Goal: Task Accomplishment & Management: Manage account settings

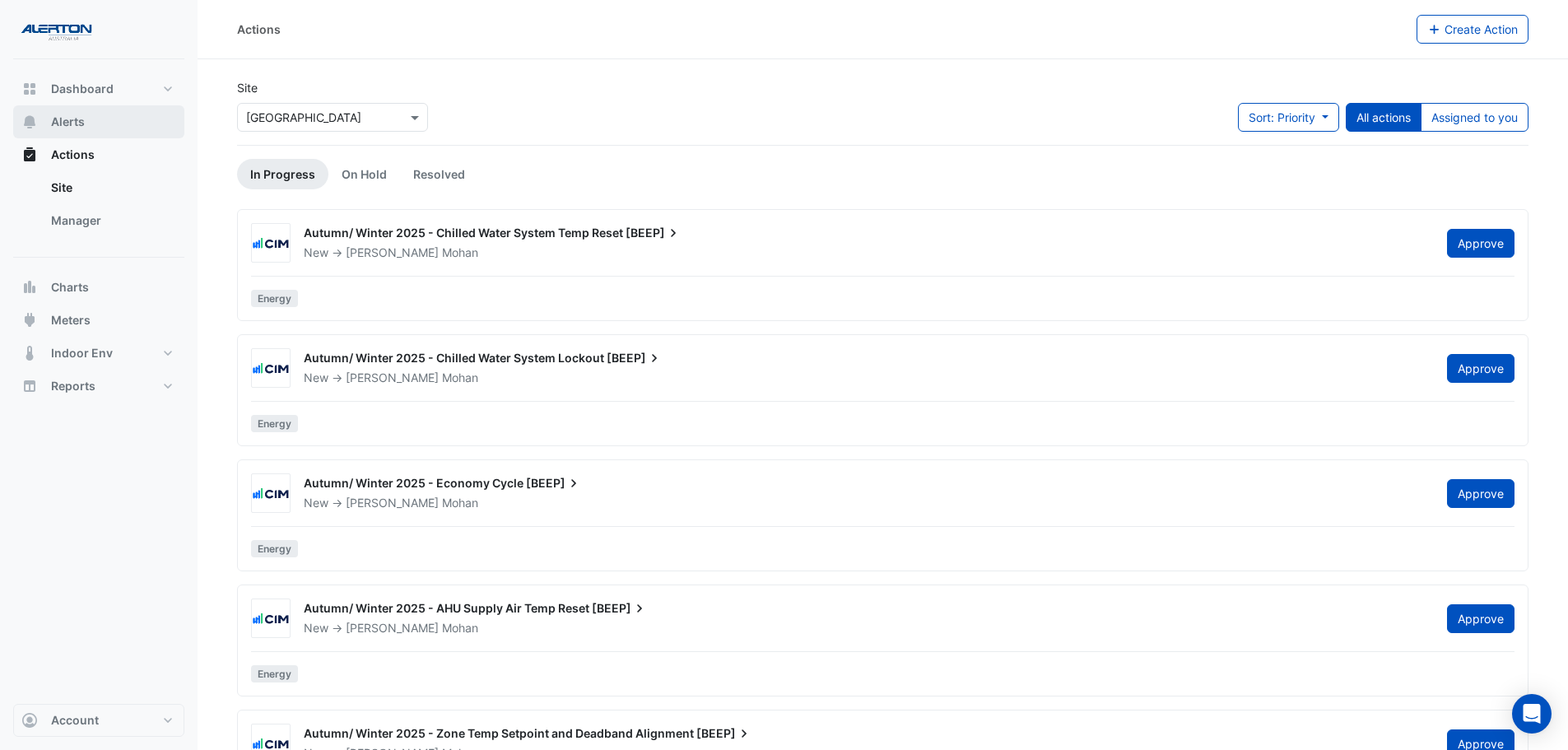
click at [123, 123] on button "Alerts" at bounding box center [98, 122] width 171 height 33
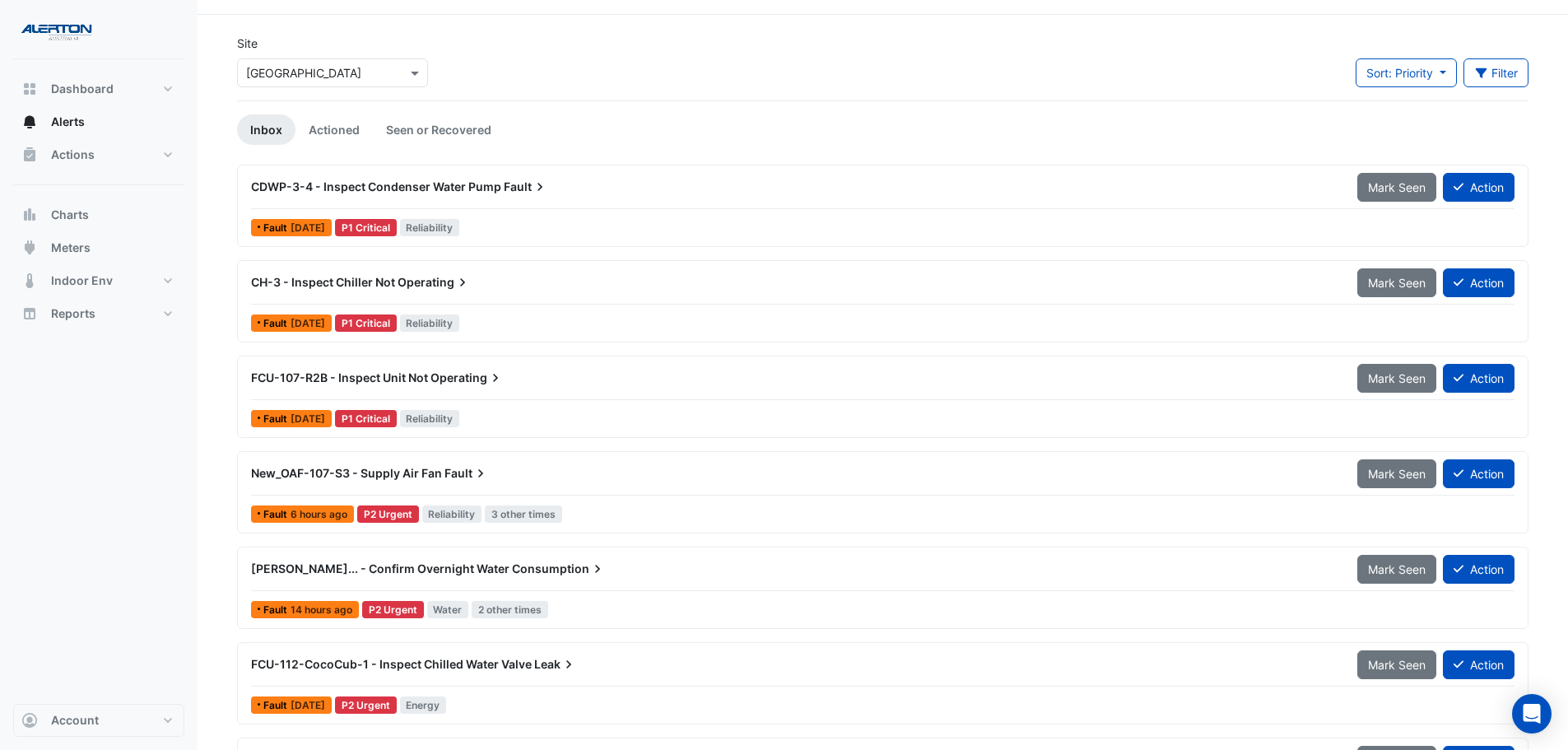
scroll to position [82, 0]
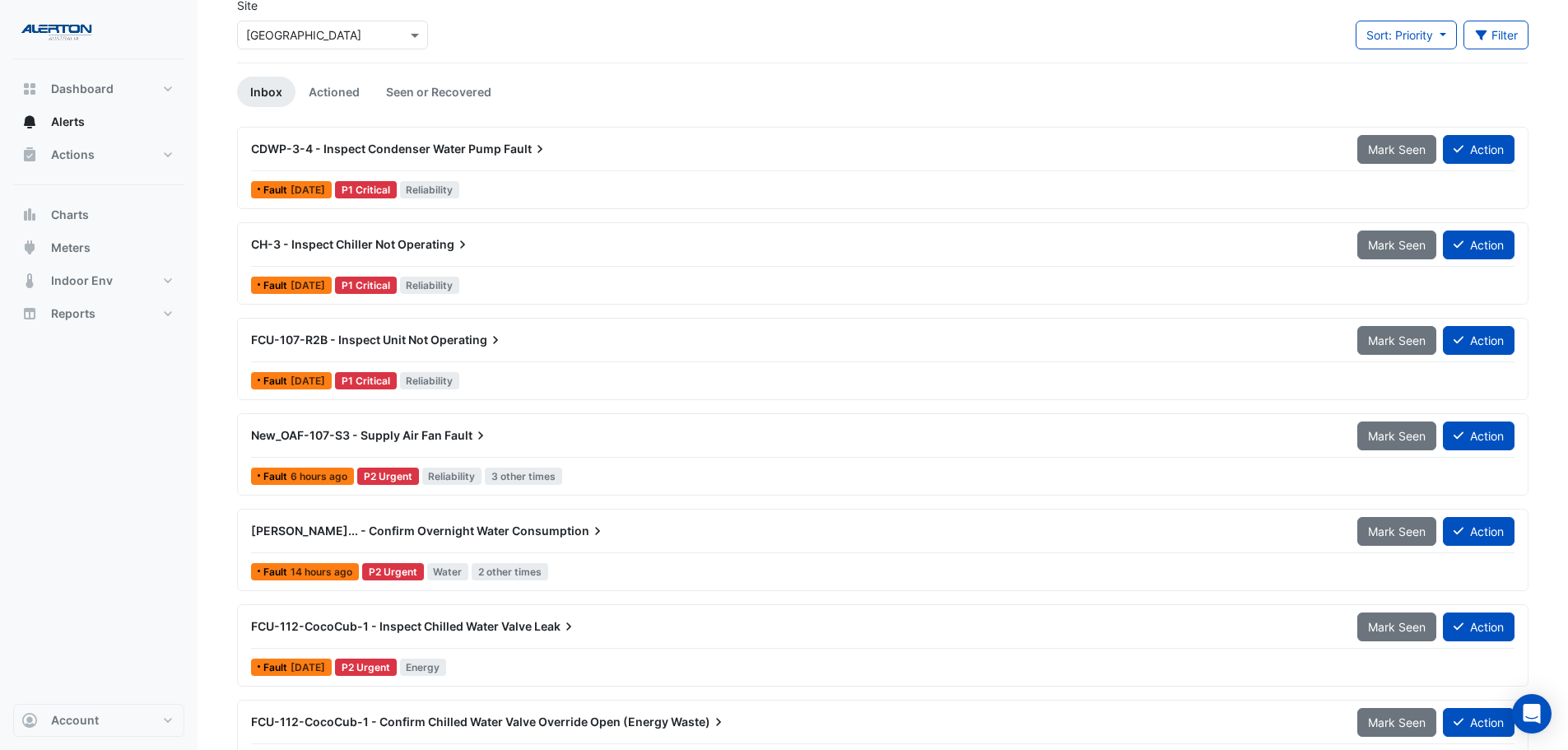
click at [587, 354] on div "FCU-107-R2B - Inspect Unit Not Operating" at bounding box center [794, 340] width 1106 height 29
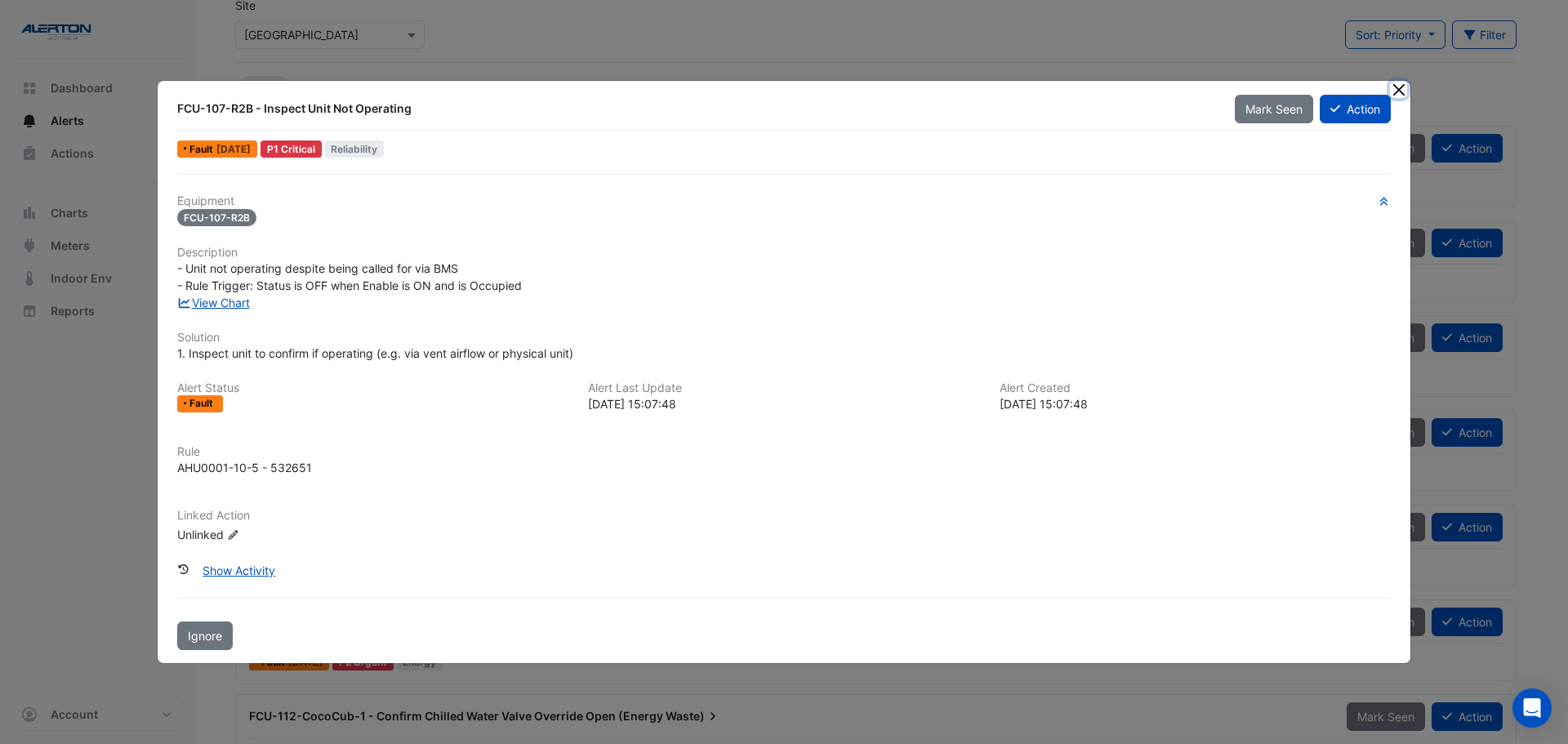
click at [1394, 82] on button "Close" at bounding box center [1399, 89] width 17 height 17
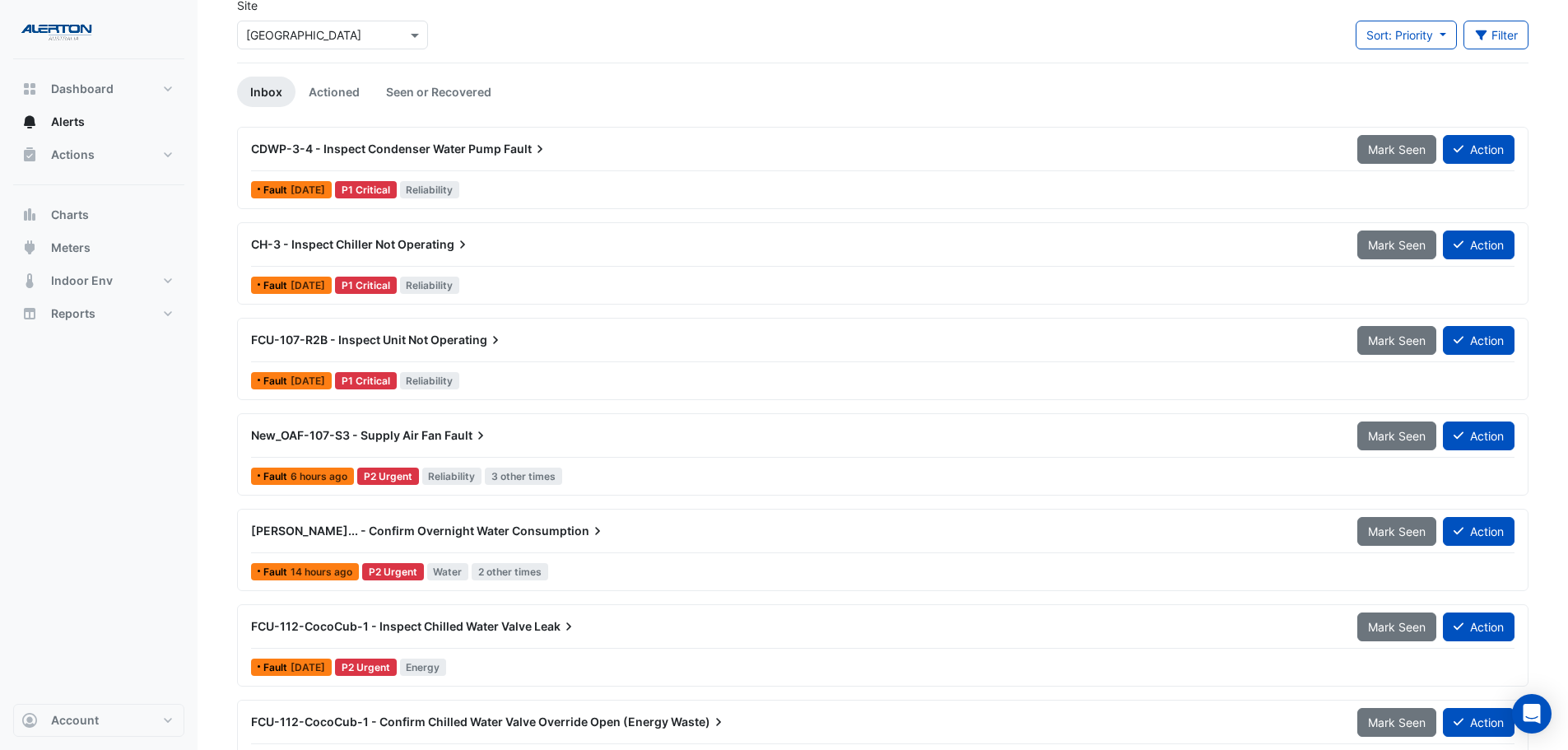
click at [532, 157] on icon at bounding box center [540, 148] width 17 height 17
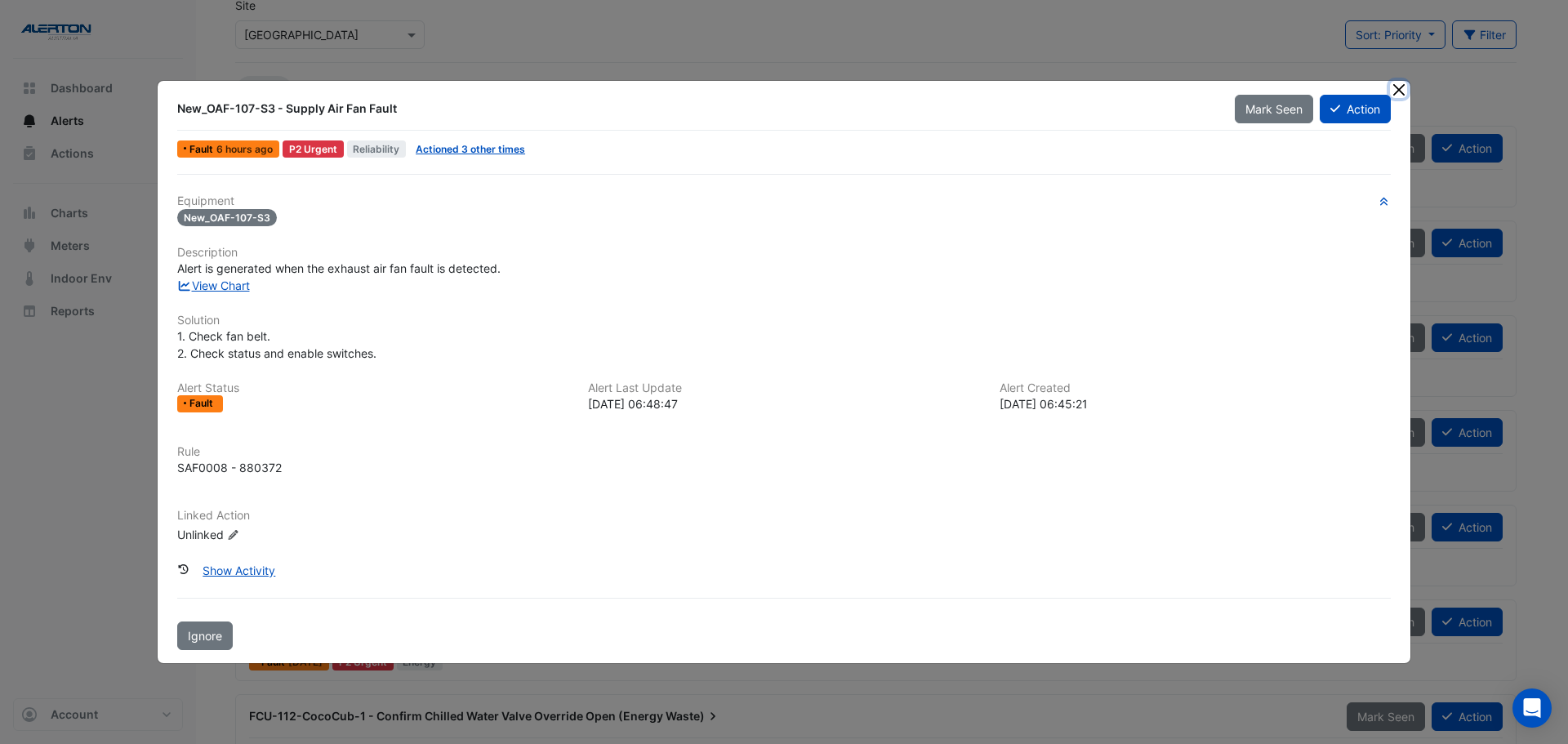
click at [1396, 91] on button "Close" at bounding box center [1399, 89] width 17 height 17
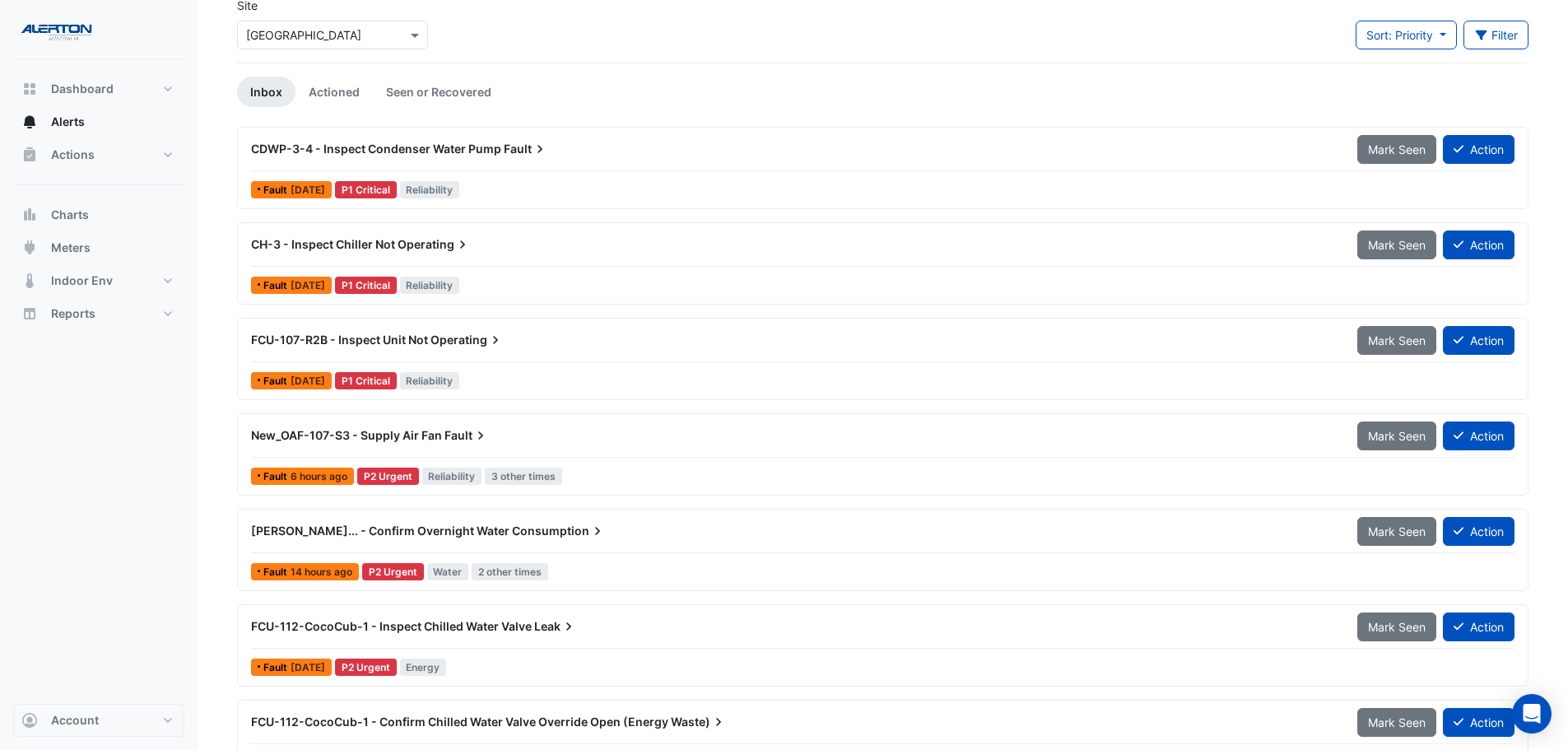
click at [473, 531] on div "[PERSON_NAME]... - Confirm Overnight Water Consumption" at bounding box center [794, 530] width 1087 height 17
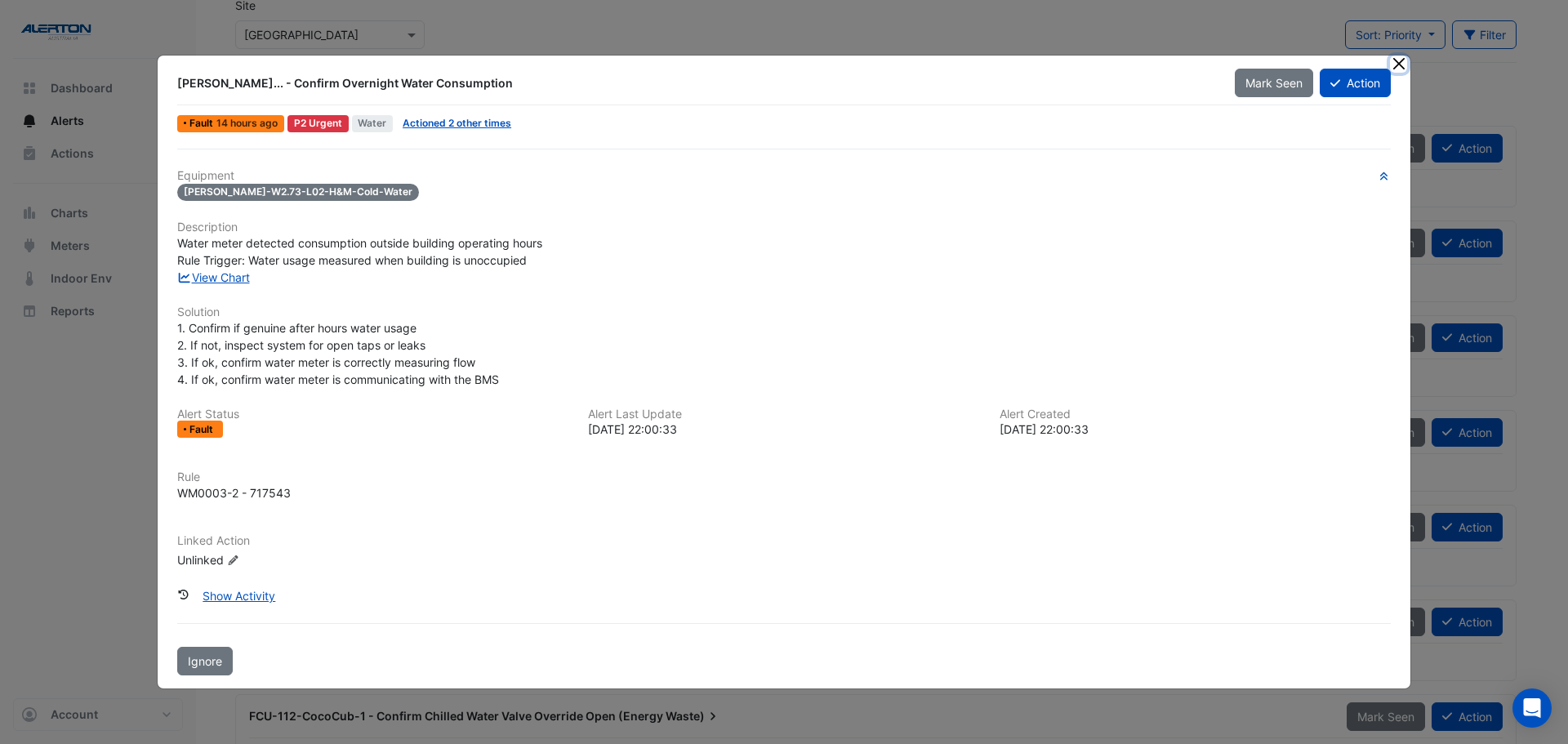
click at [1394, 66] on button "Close" at bounding box center [1399, 64] width 17 height 17
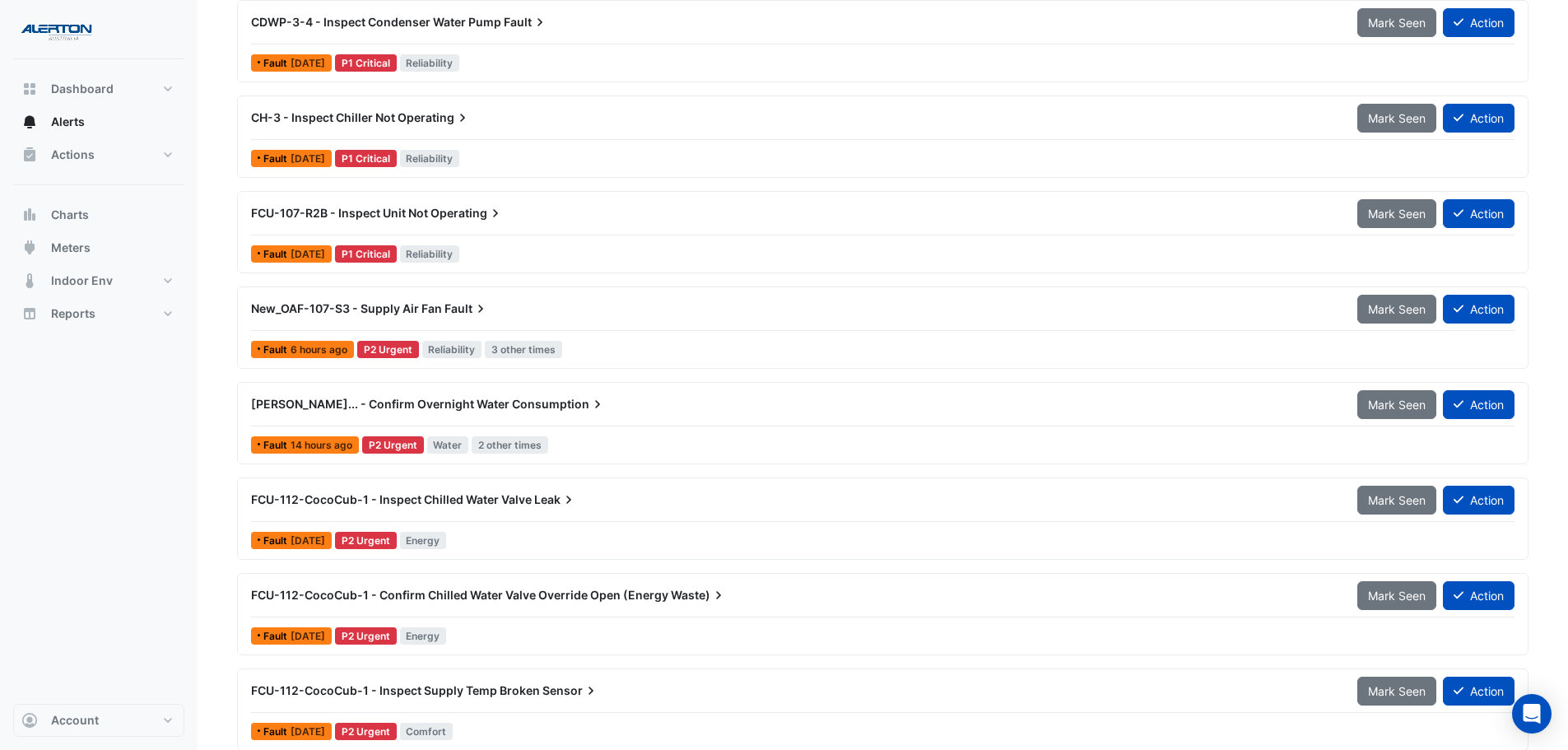
scroll to position [247, 0]
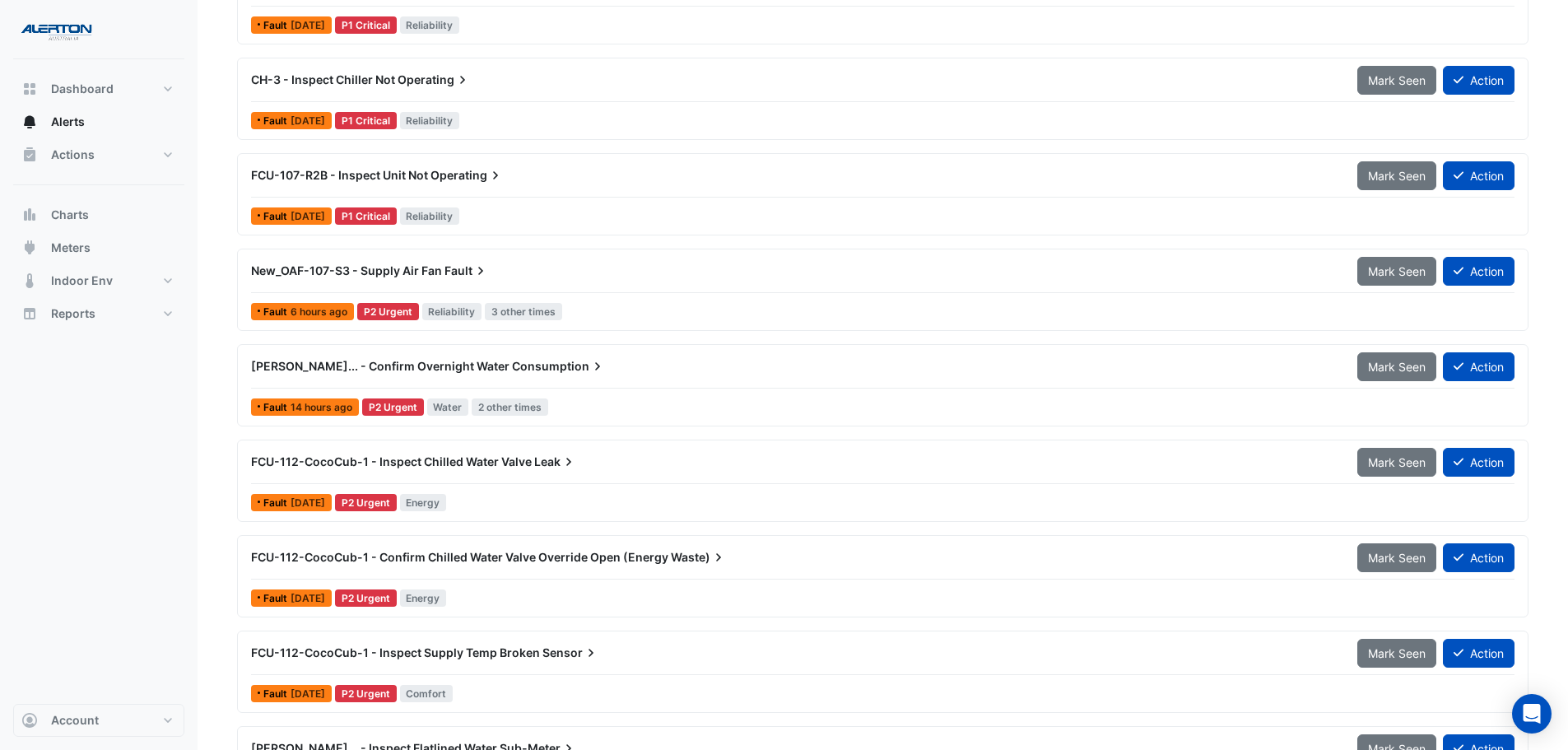
click at [609, 481] on div "FCU-112-CocoCub-1 - Inspect Chilled Water Valve [PERSON_NAME] Seen Action" at bounding box center [883, 466] width 1263 height 37
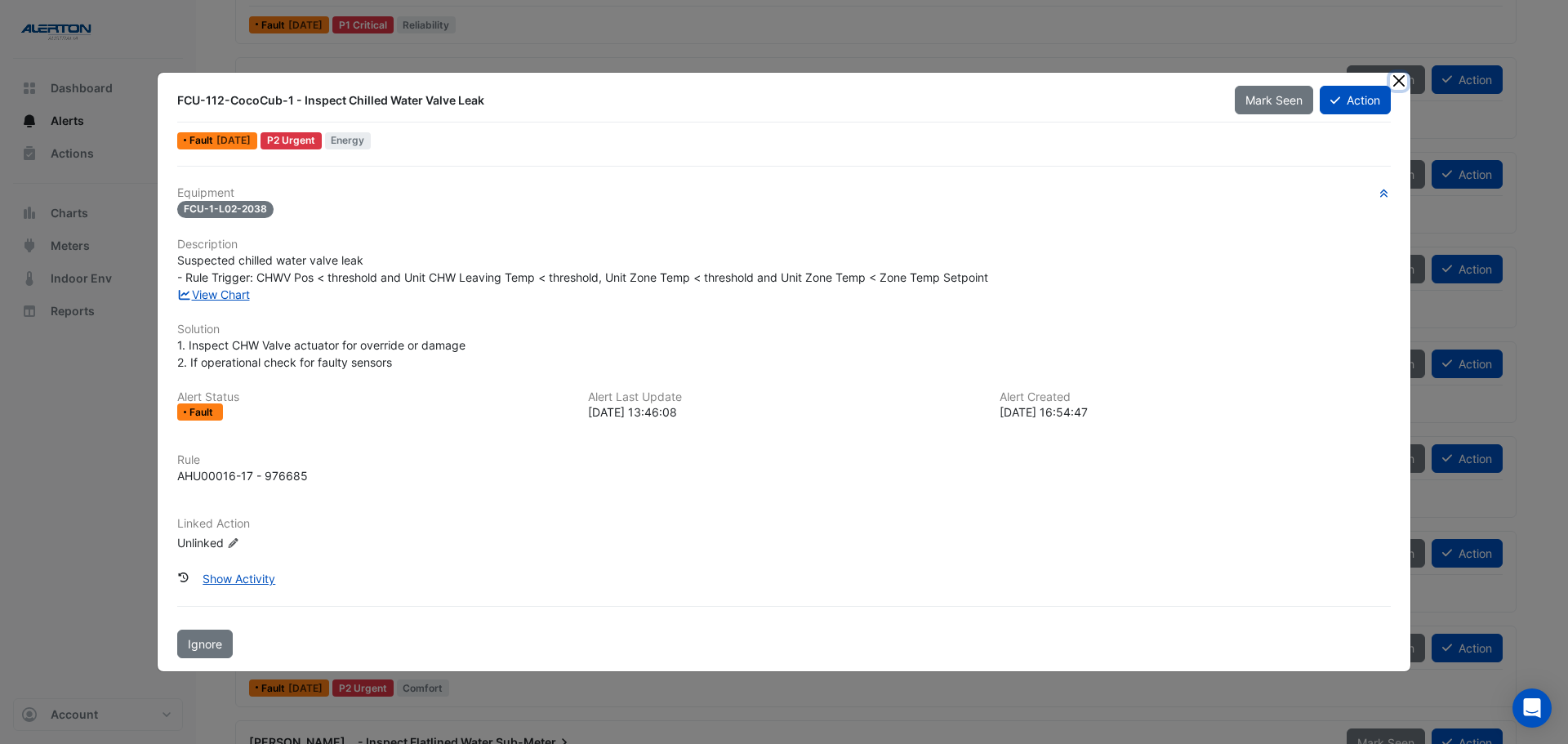
click at [1398, 82] on button "Close" at bounding box center [1399, 81] width 17 height 17
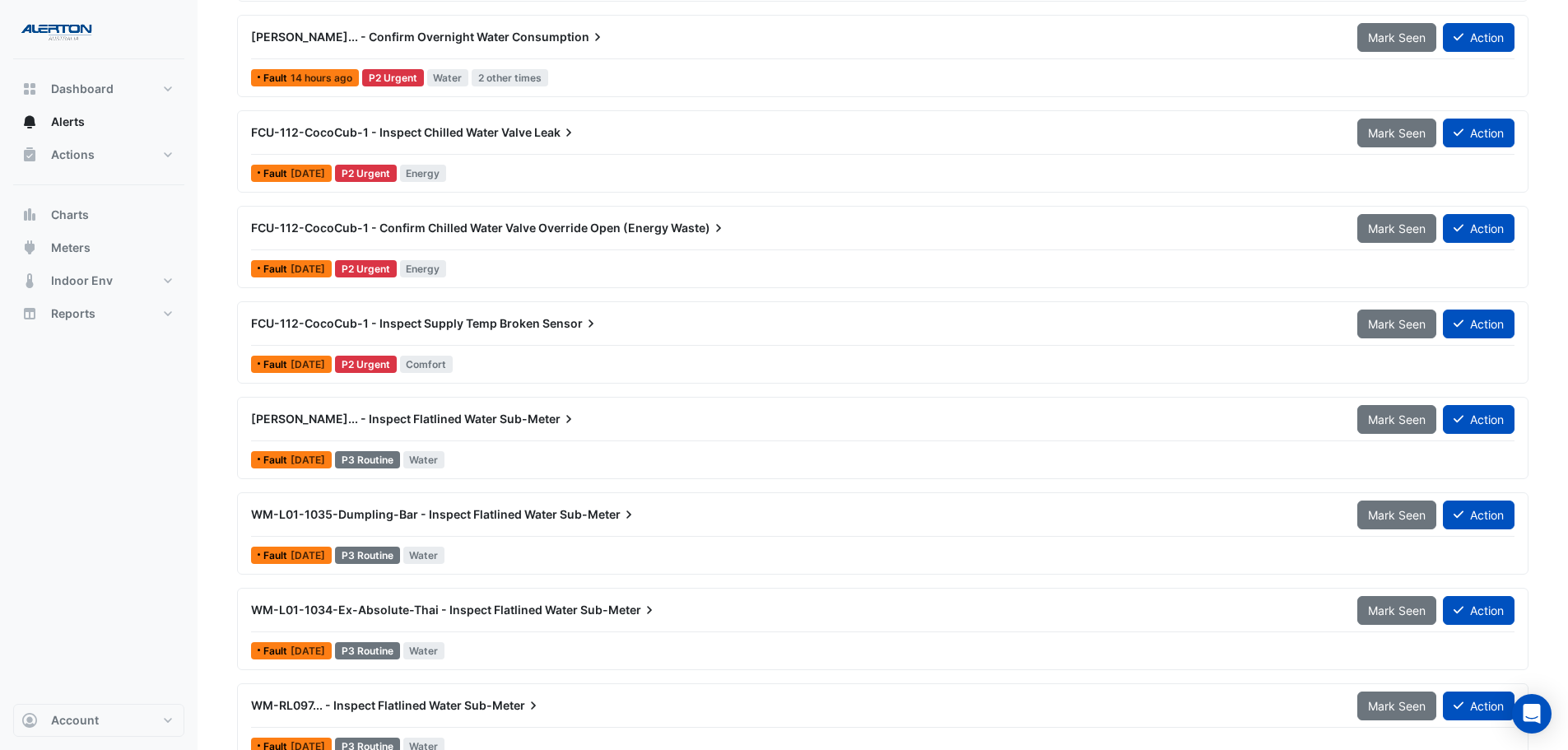
scroll to position [659, 0]
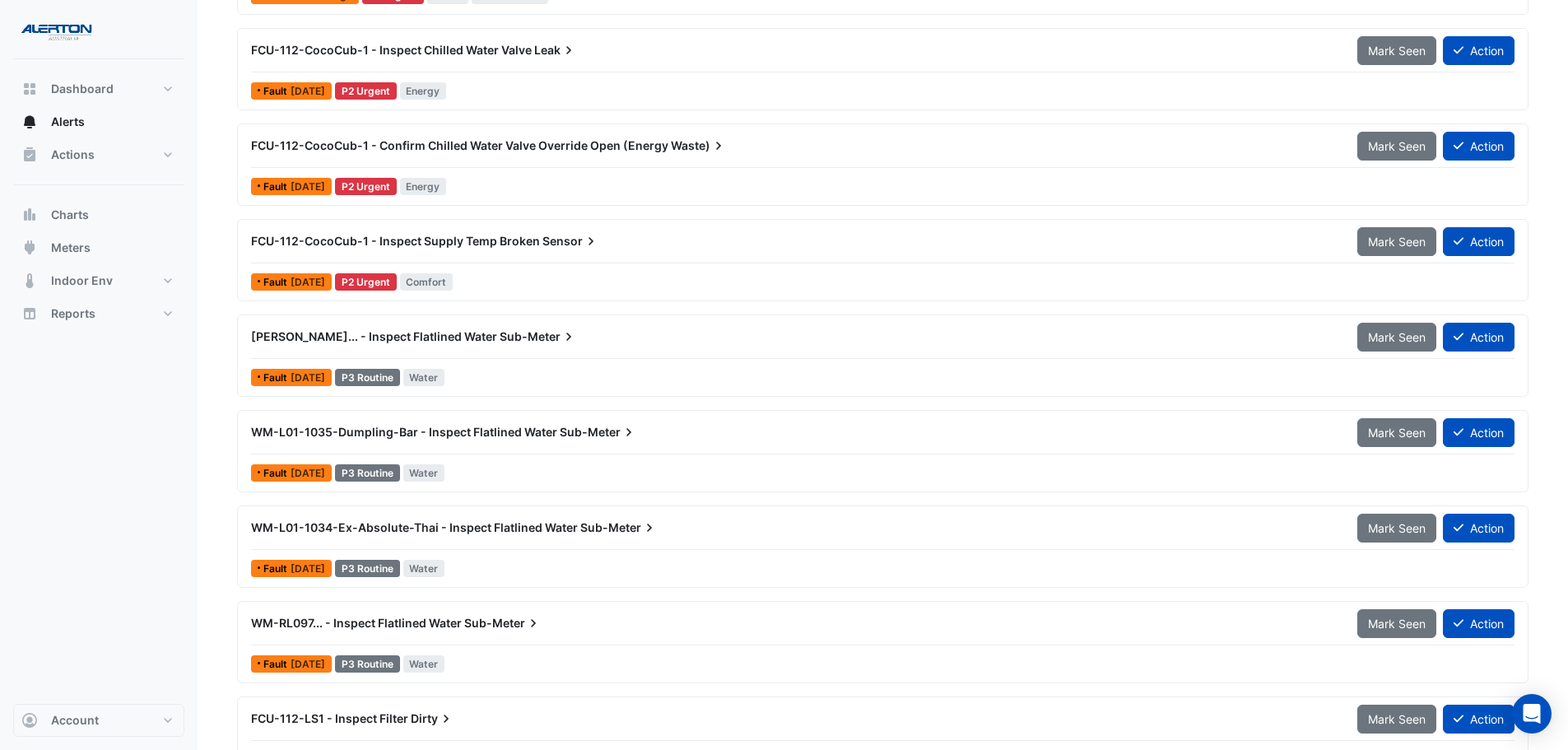
click at [607, 452] on div "WM-L01-1035-Dumpling-Bar - Inspect Flatlined Water Sub-Meter Mark Seen Action" at bounding box center [883, 436] width 1263 height 37
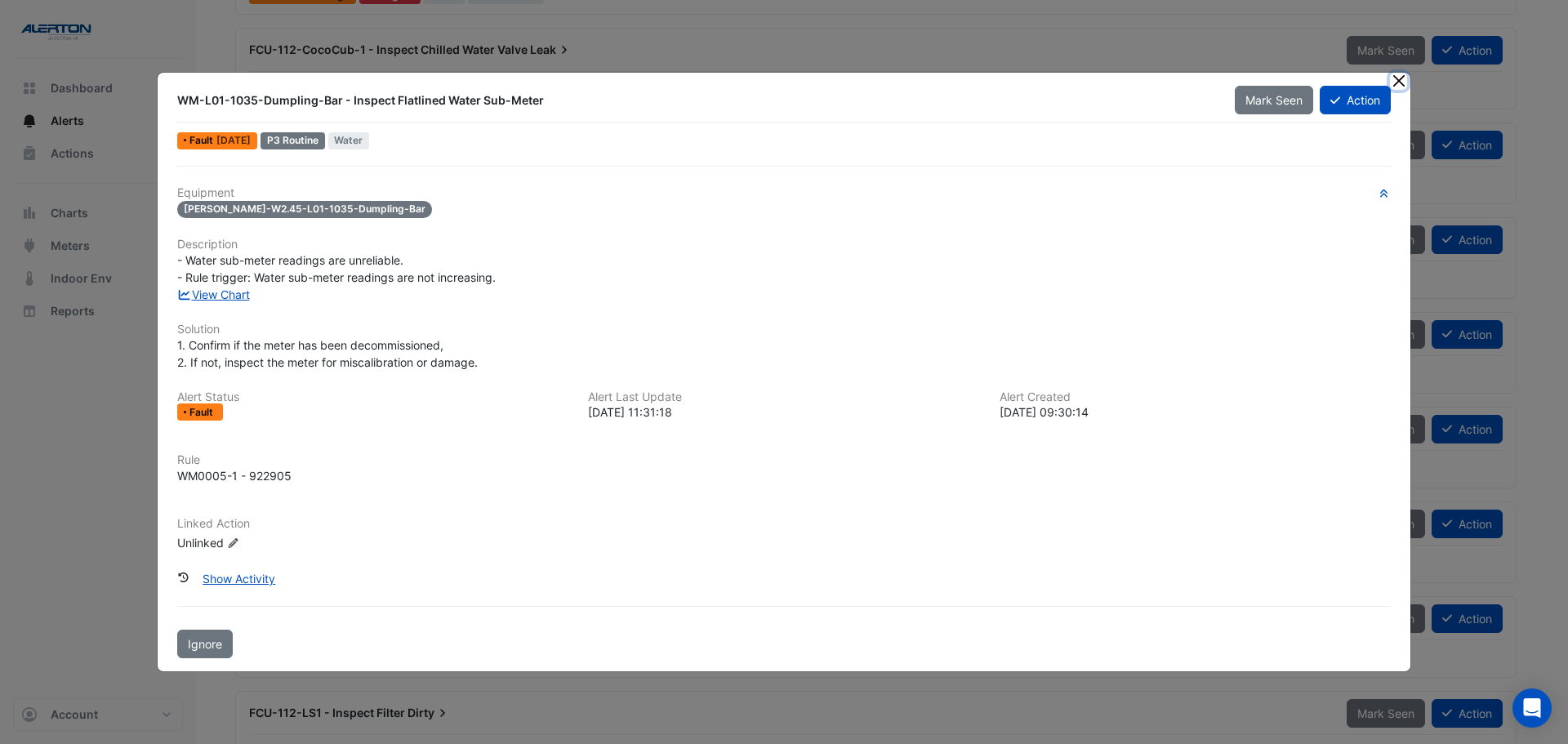
click at [1393, 74] on button "Close" at bounding box center [1399, 81] width 17 height 17
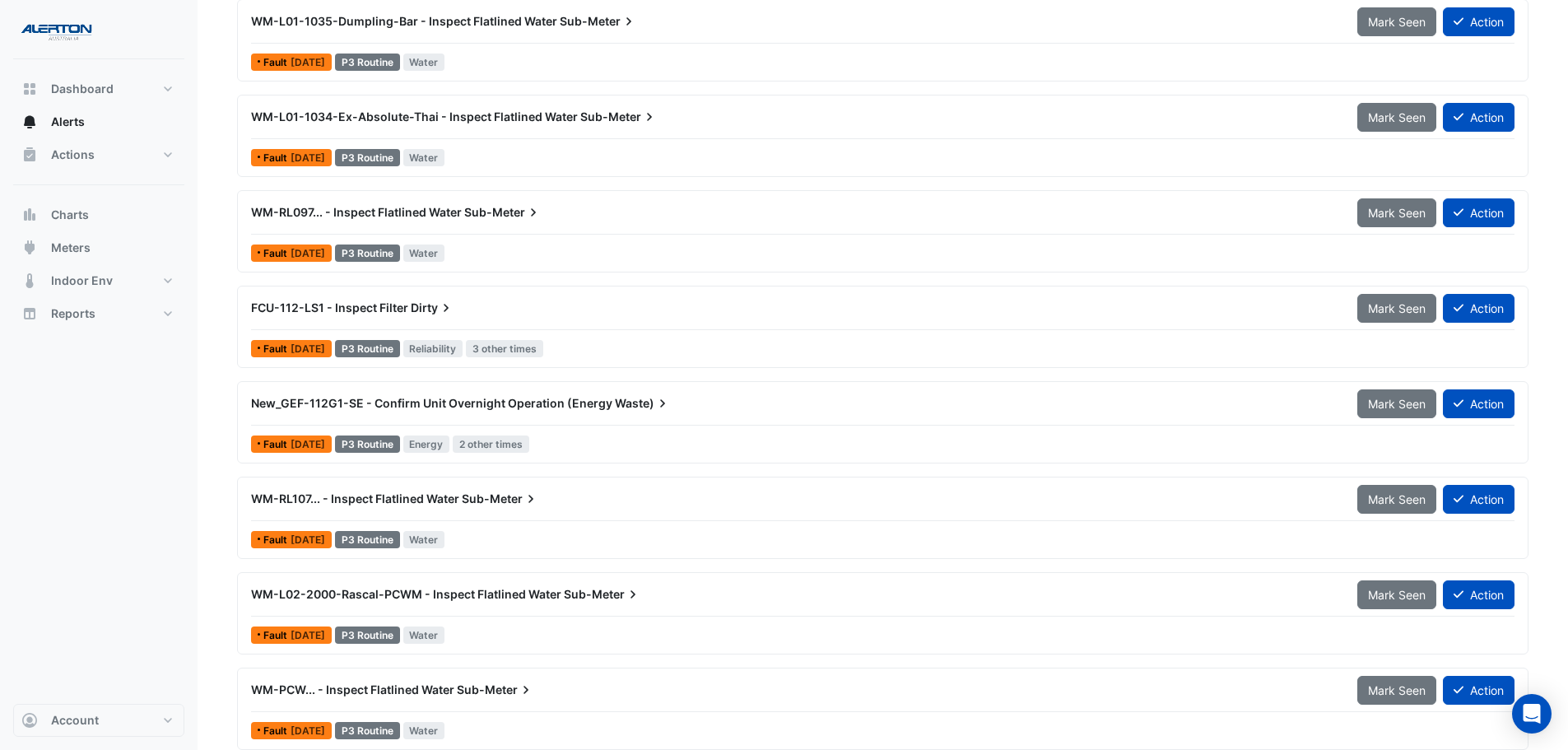
scroll to position [1070, 0]
click at [601, 597] on span "Sub-Meter" at bounding box center [602, 593] width 77 height 17
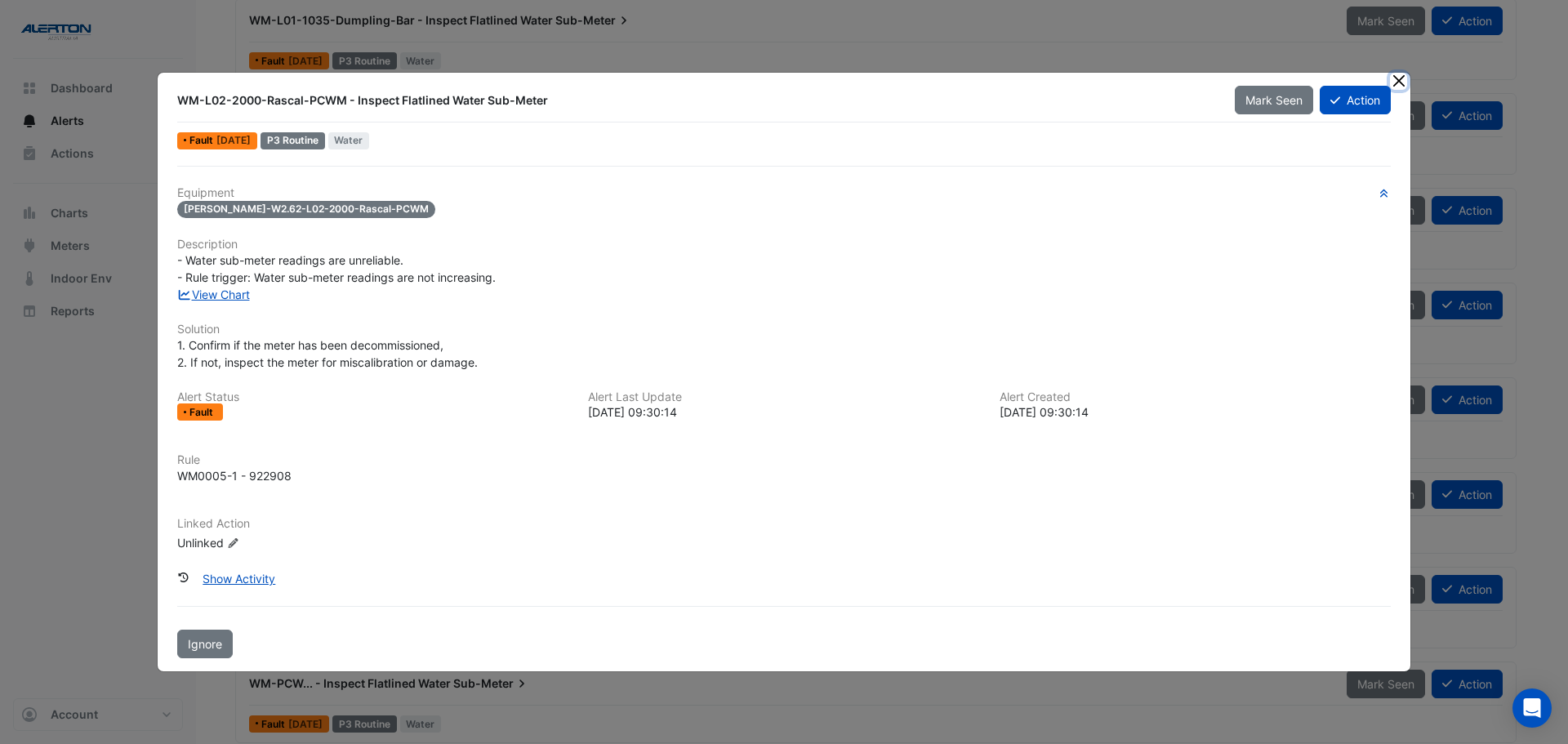
click at [1396, 80] on button "Close" at bounding box center [1399, 81] width 17 height 17
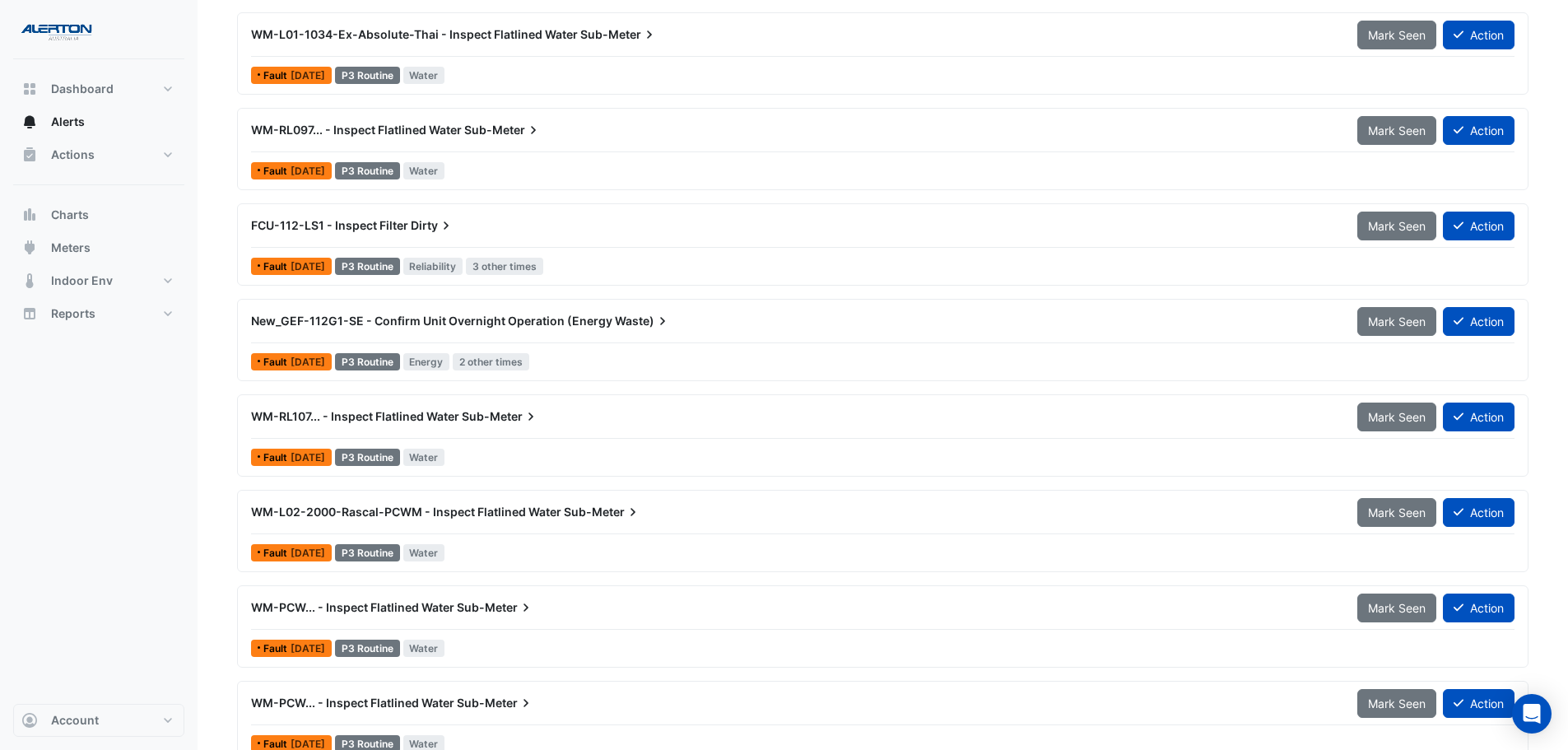
scroll to position [1235, 0]
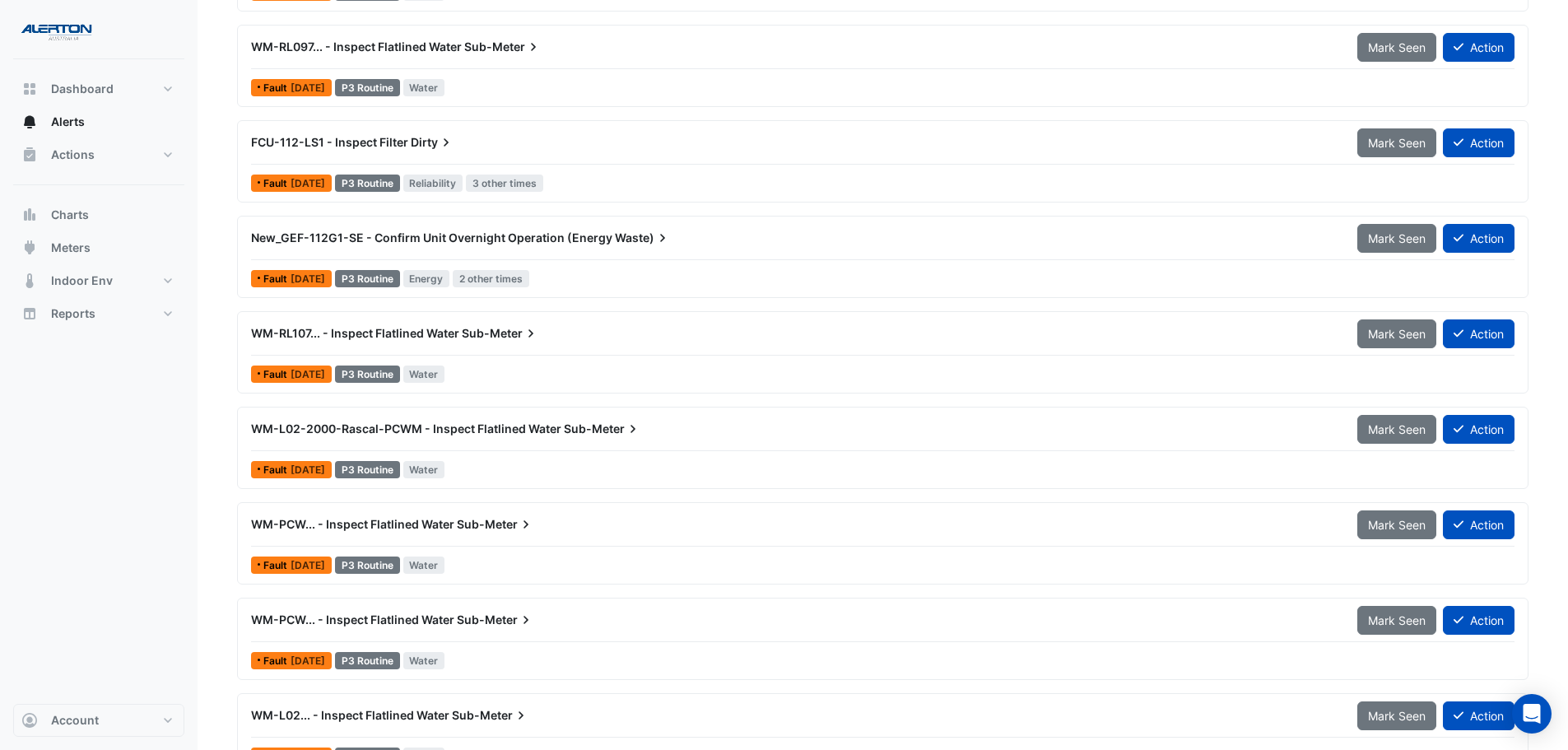
click at [622, 520] on div "WM-PCW... - Inspect Flatlined Water Sub-Meter" at bounding box center [794, 524] width 1087 height 17
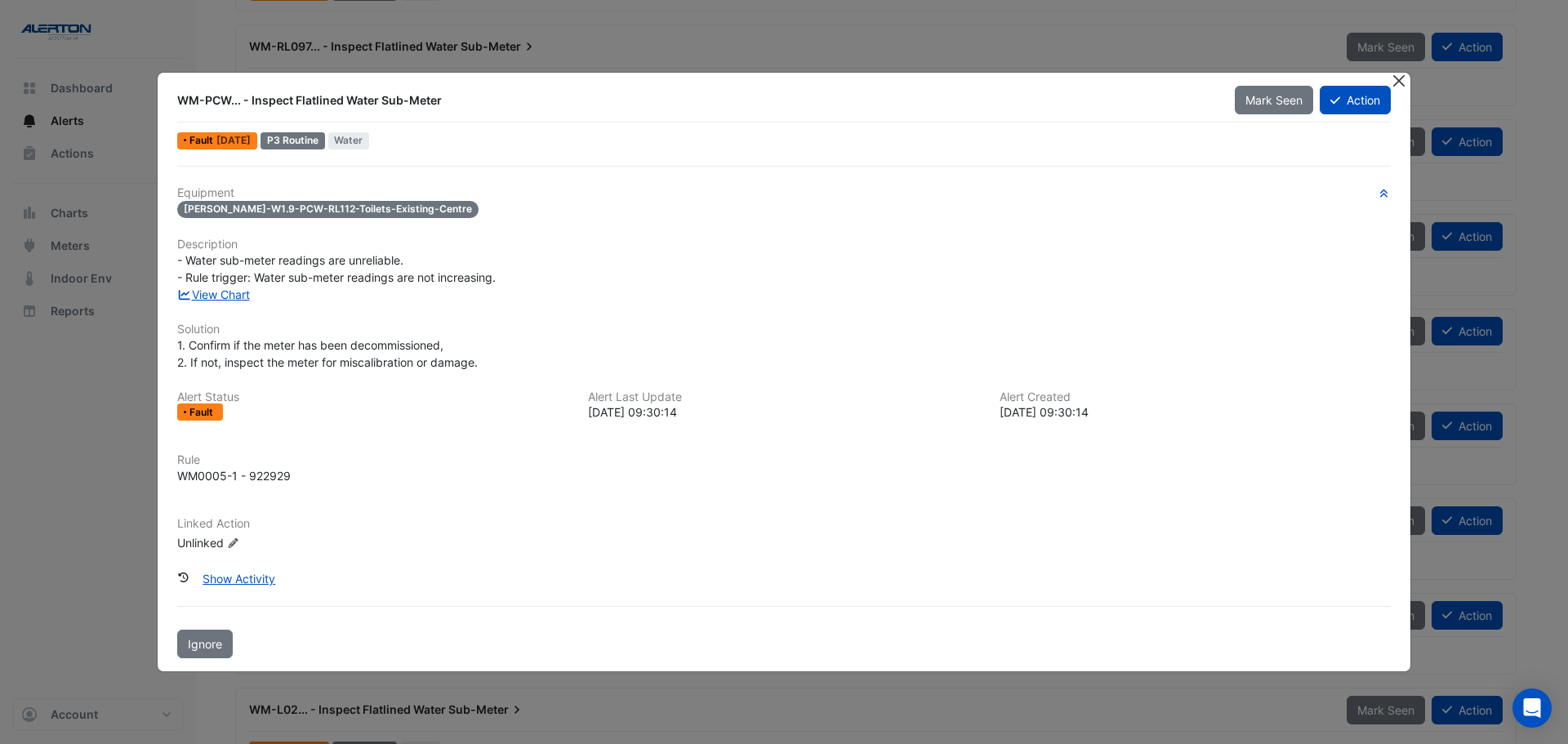
click at [1396, 80] on button "Close" at bounding box center [1399, 81] width 17 height 17
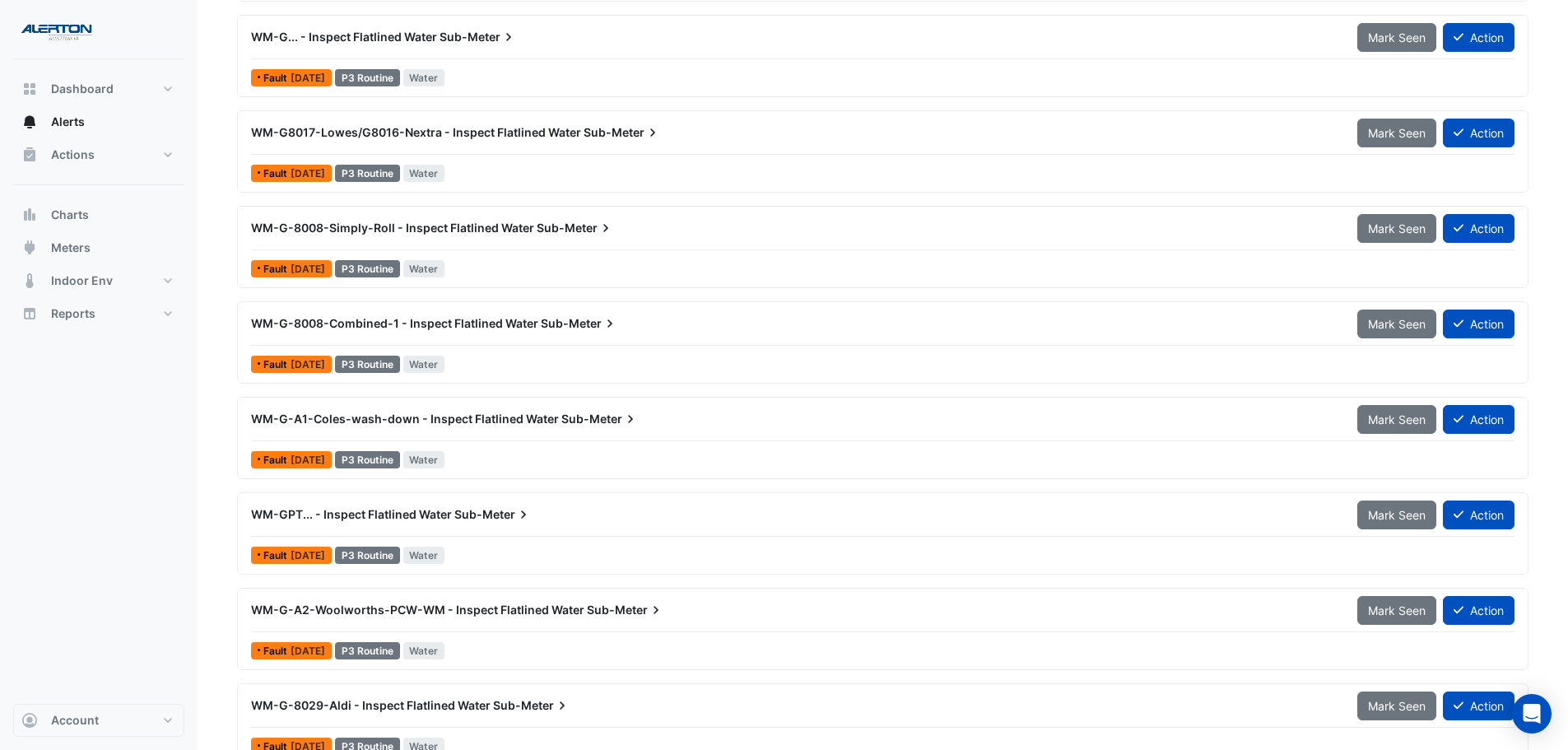
scroll to position [3184, 0]
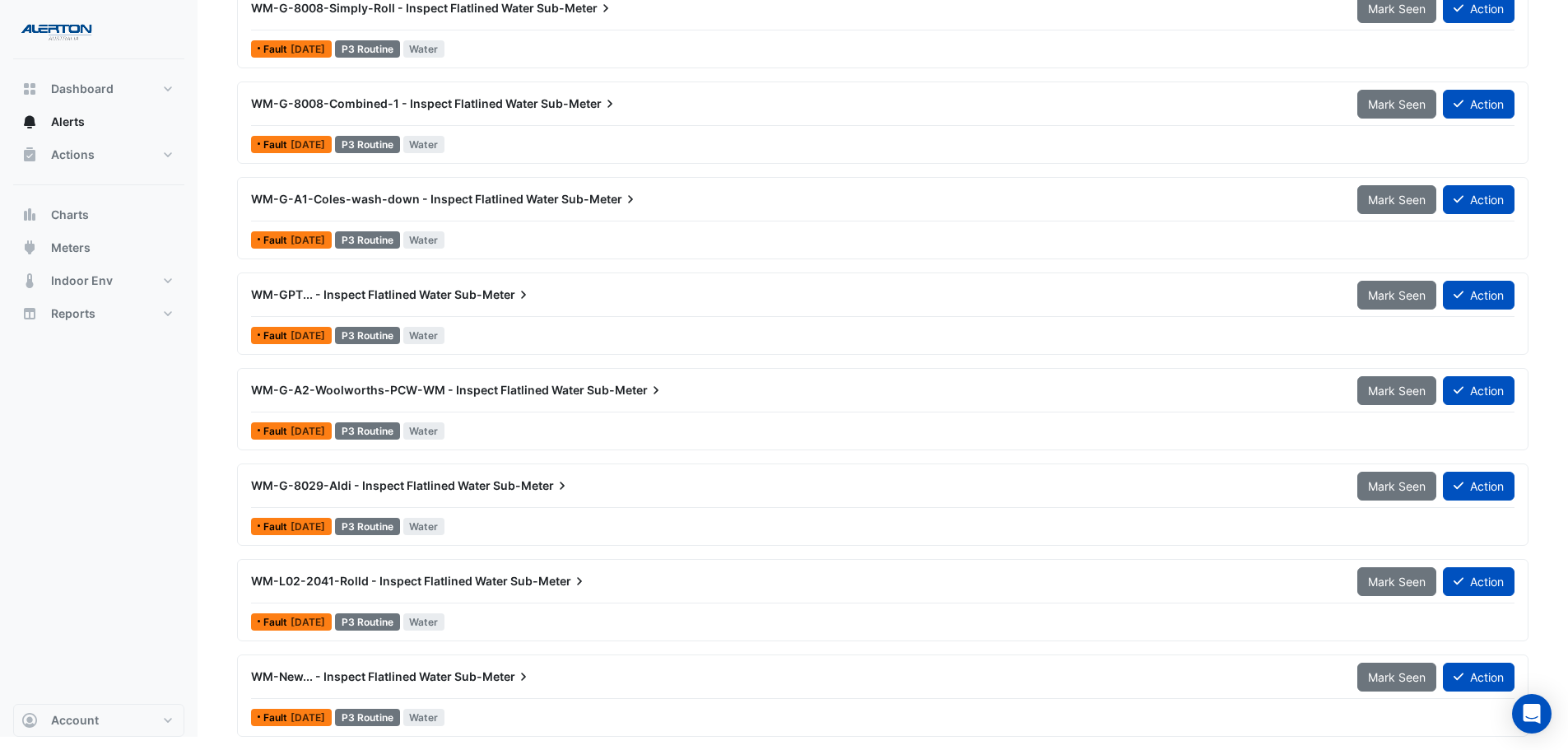
click at [600, 487] on div "WM-G-8029-Aldi - Inspect Flatlined Water Sub-Meter" at bounding box center [794, 485] width 1087 height 17
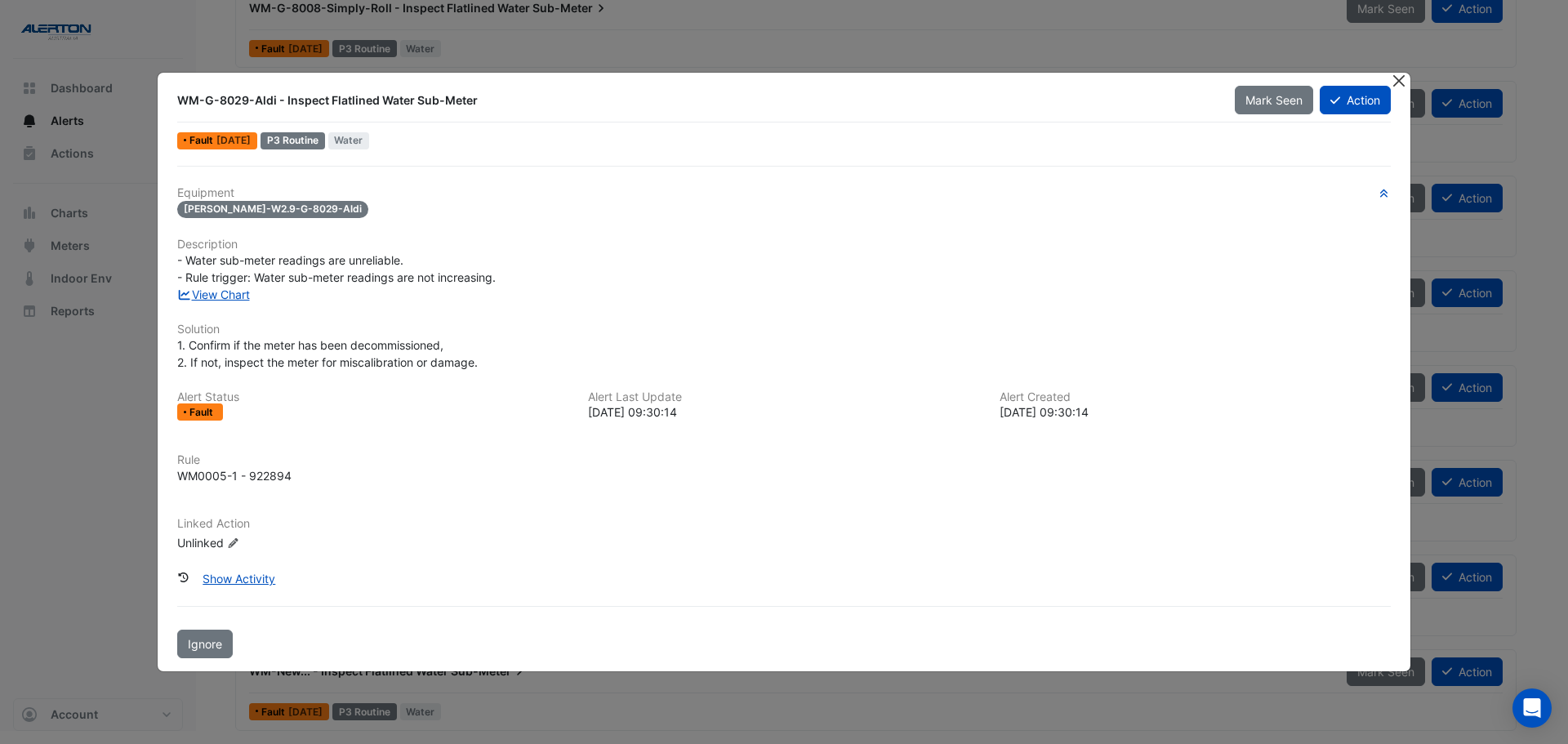
click at [1391, 80] on button "Close" at bounding box center [1399, 81] width 17 height 17
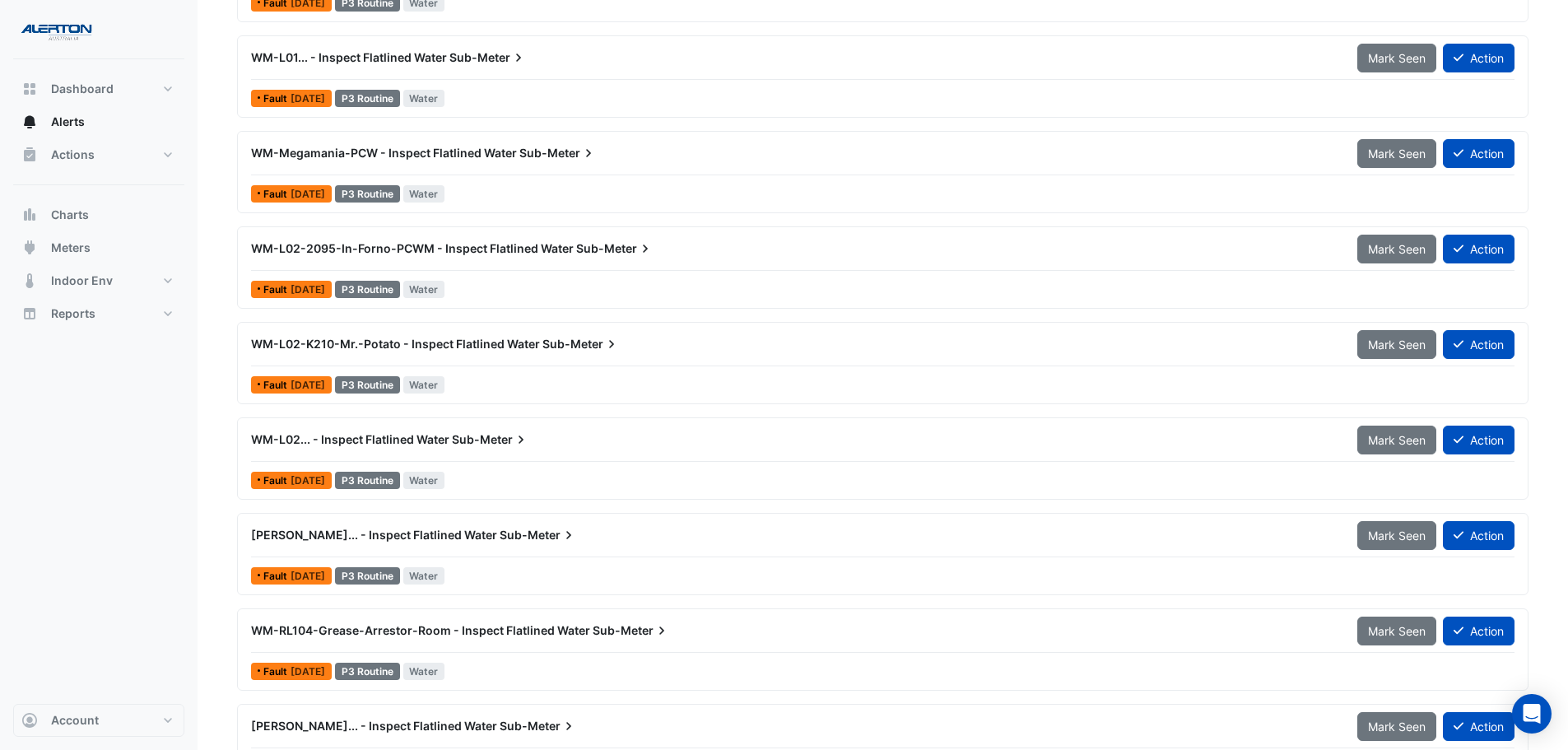
scroll to position [1949, 0]
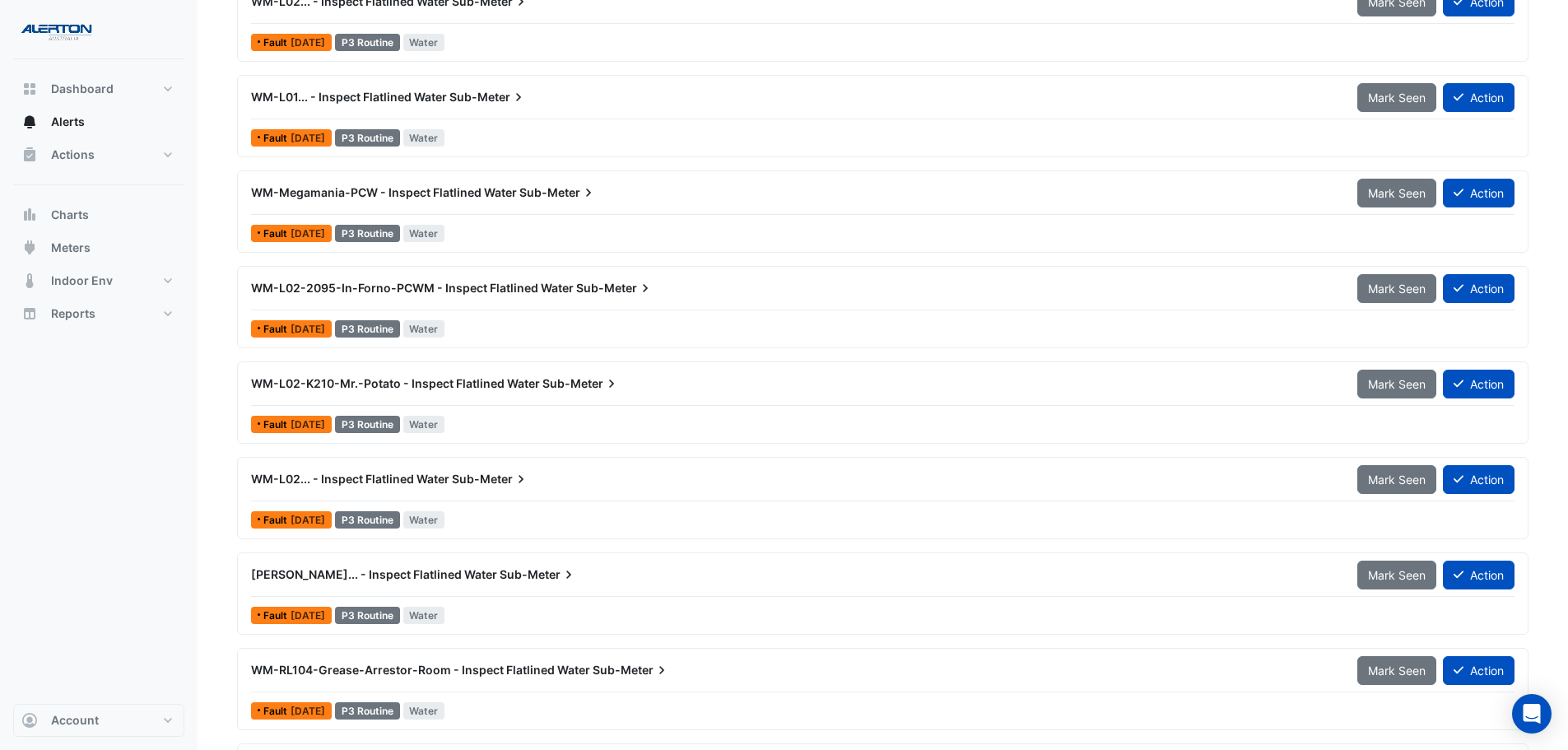
click at [611, 304] on div "WM-L02-2095-In-Forno-PCWM - Inspect Flatlined Water Sub-Meter Mark Seen Action" at bounding box center [883, 292] width 1263 height 37
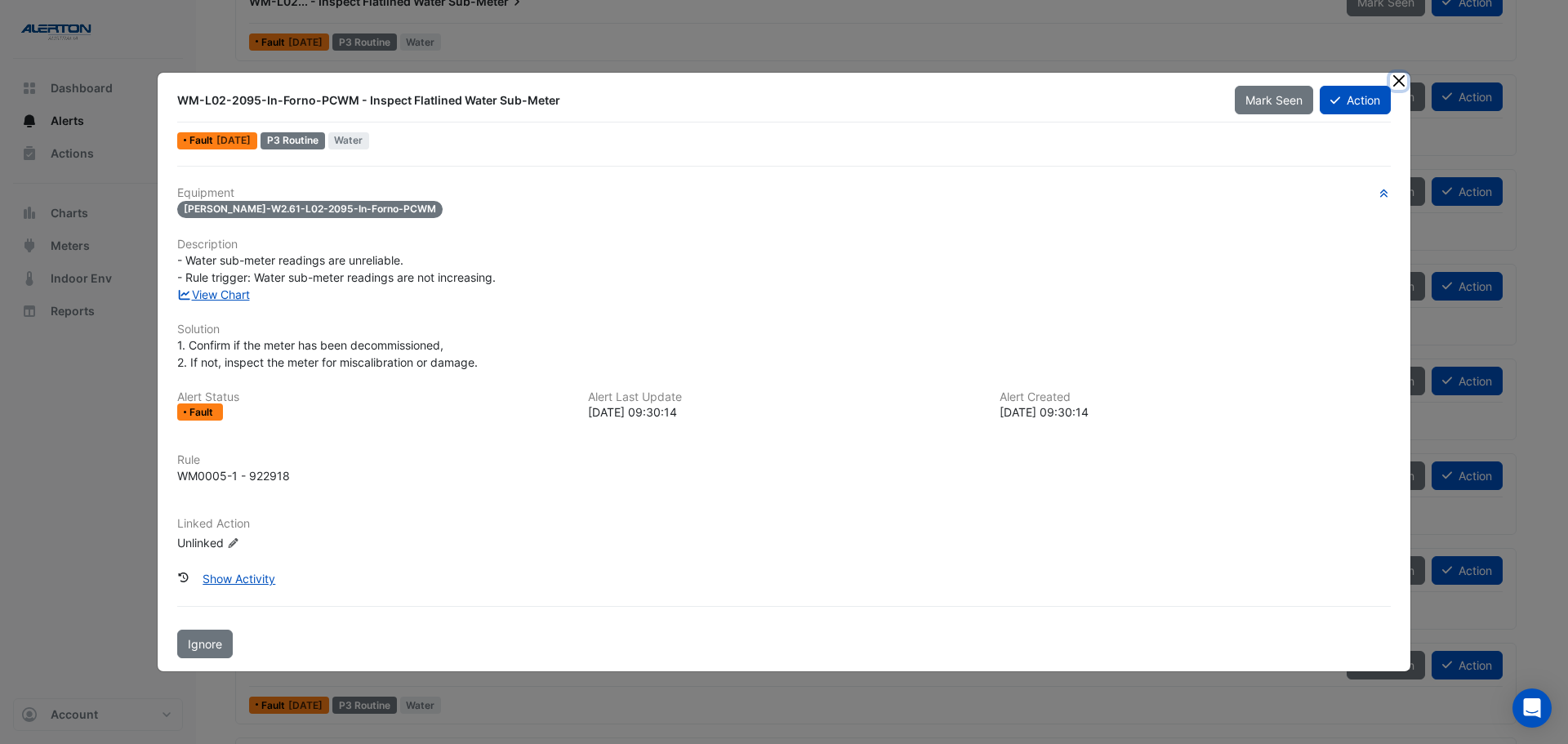
click at [1400, 85] on button "Close" at bounding box center [1399, 81] width 17 height 17
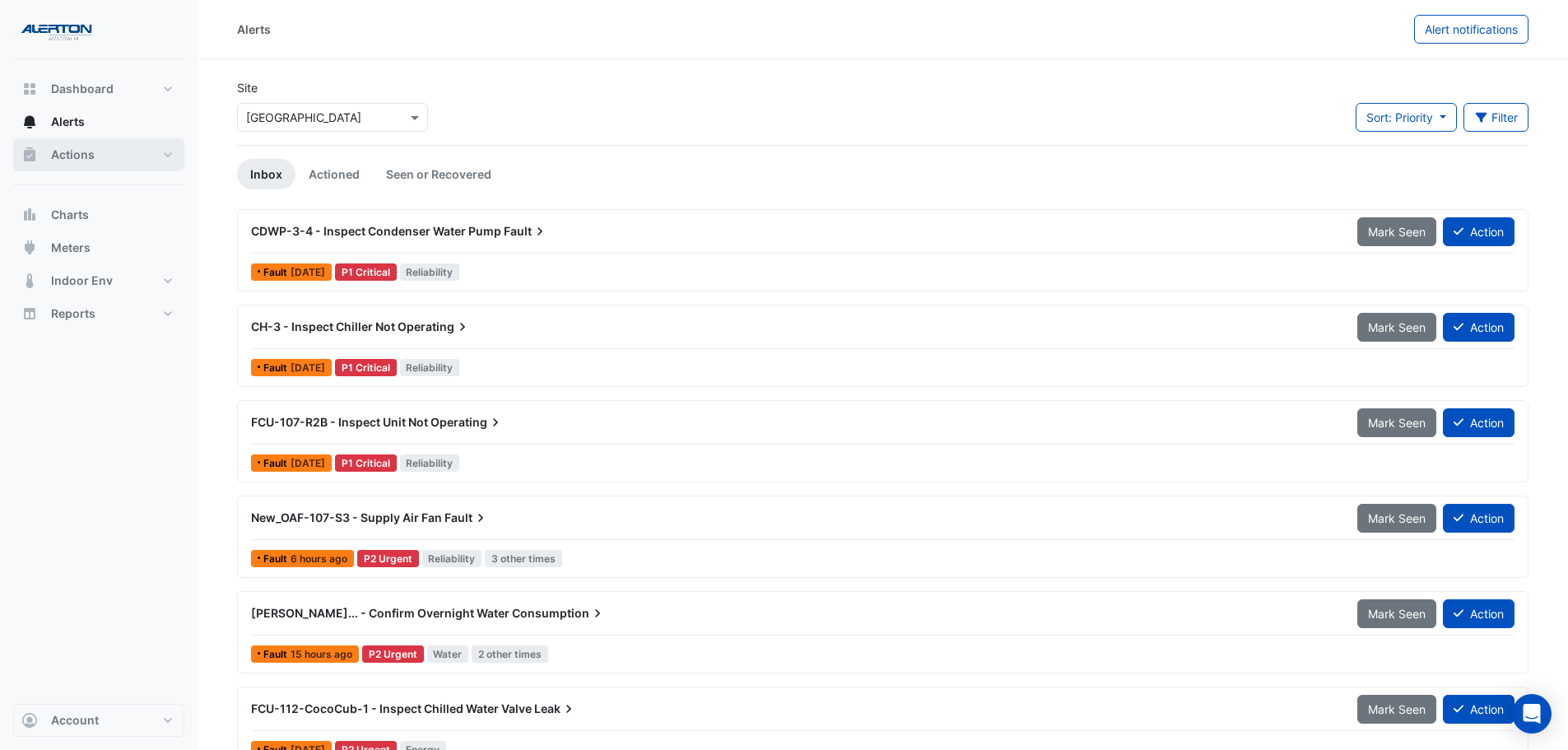
click at [130, 162] on button "Actions" at bounding box center [98, 155] width 171 height 33
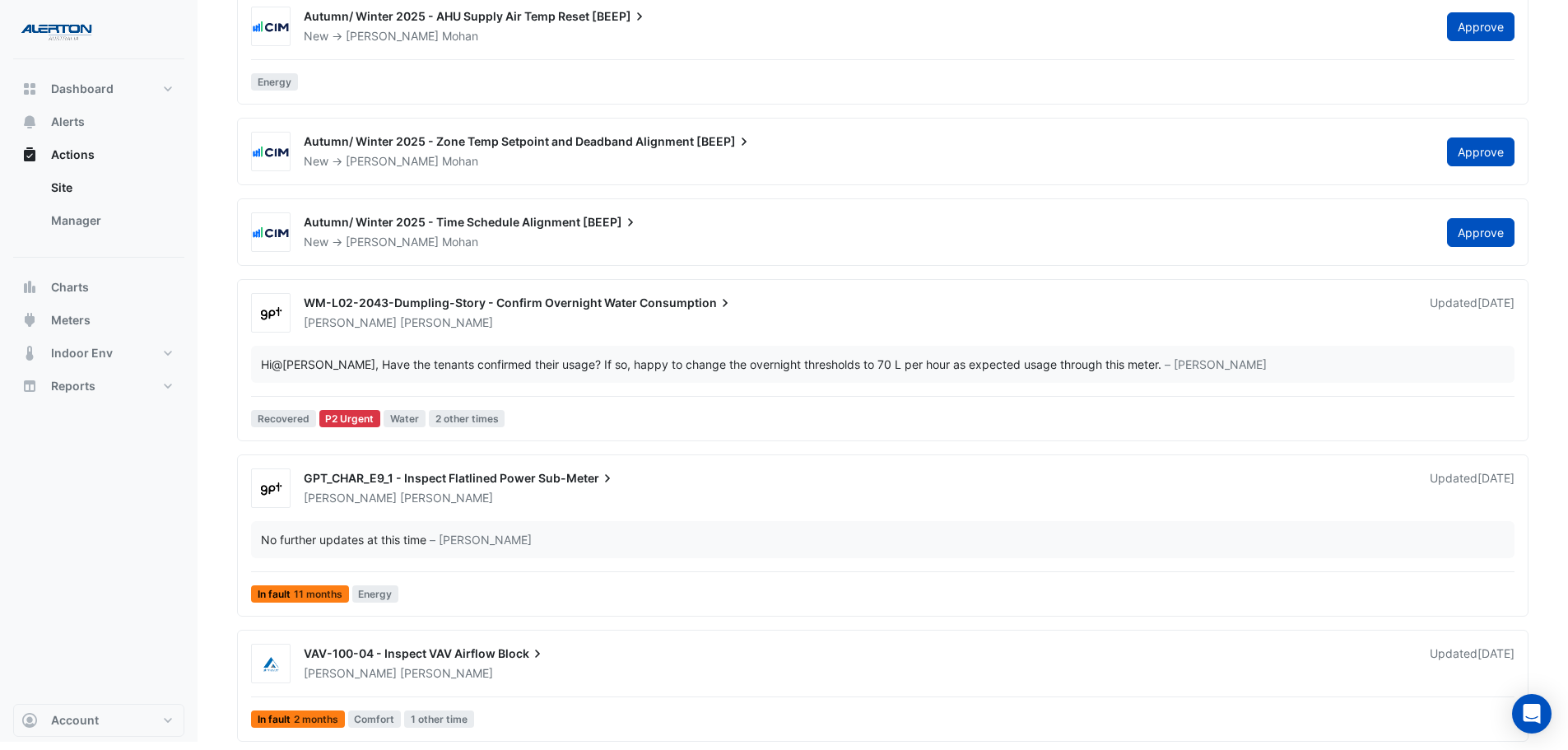
scroll to position [597, 0]
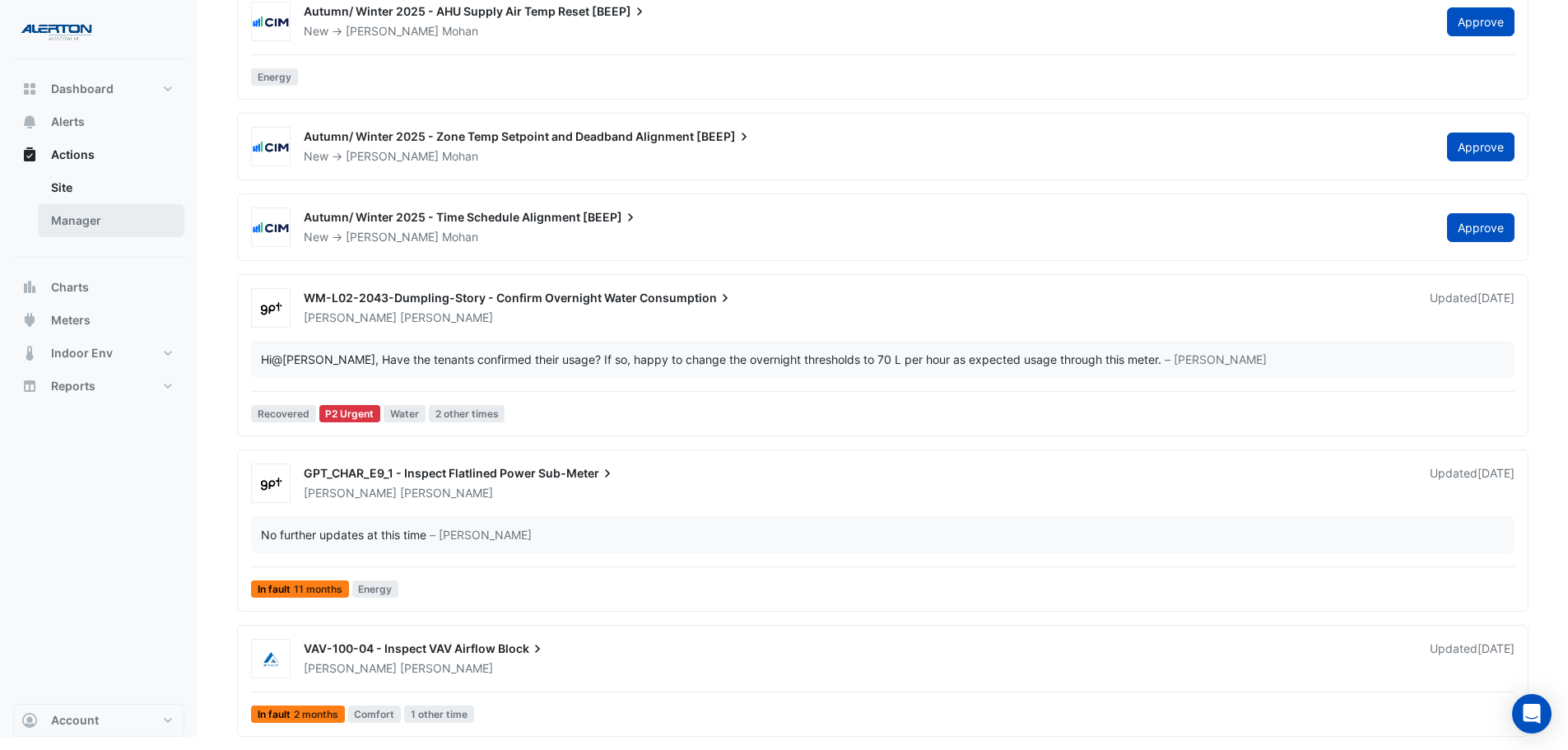
click at [118, 232] on link "Manager" at bounding box center [111, 221] width 146 height 33
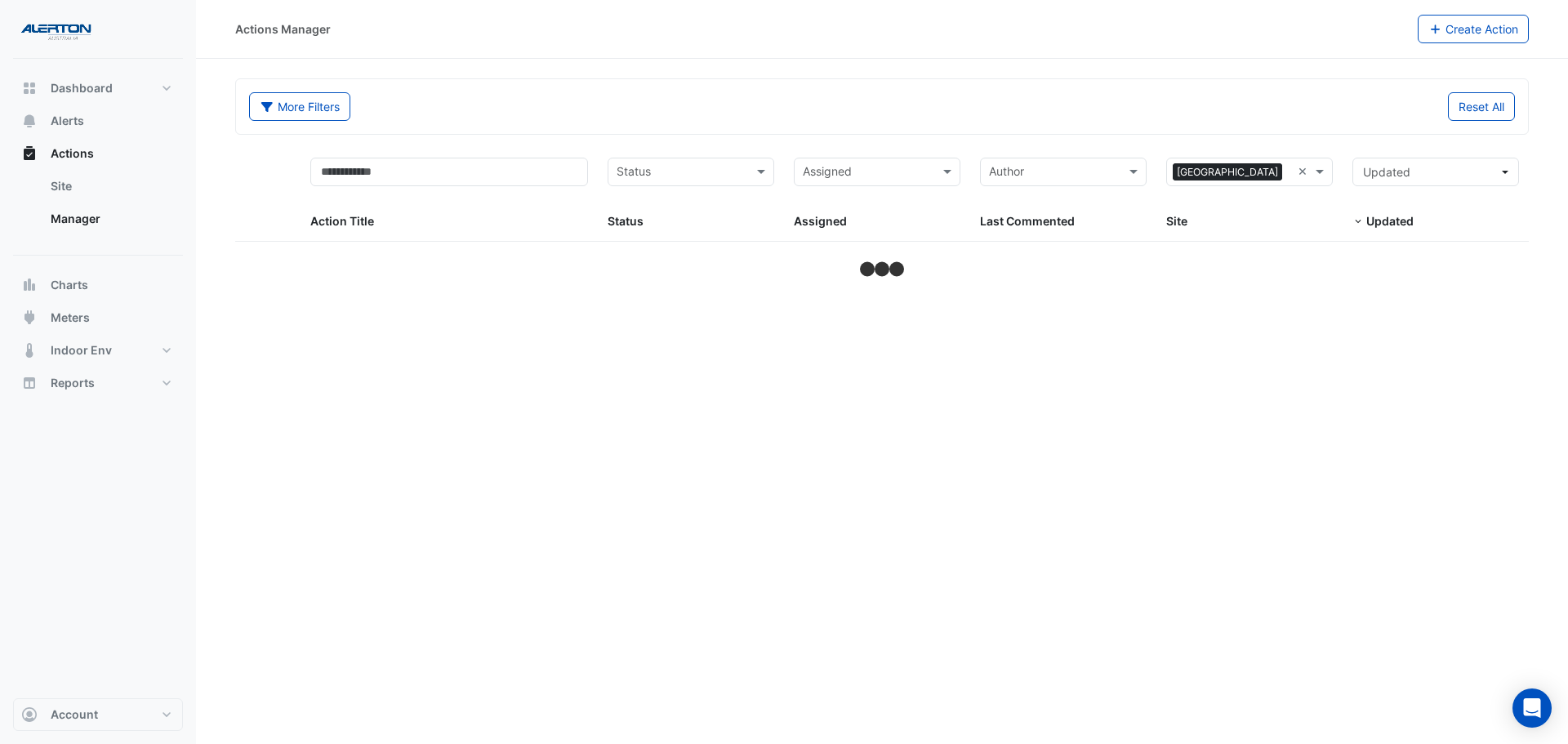
click at [830, 174] on input "text" at bounding box center [868, 172] width 130 height 18
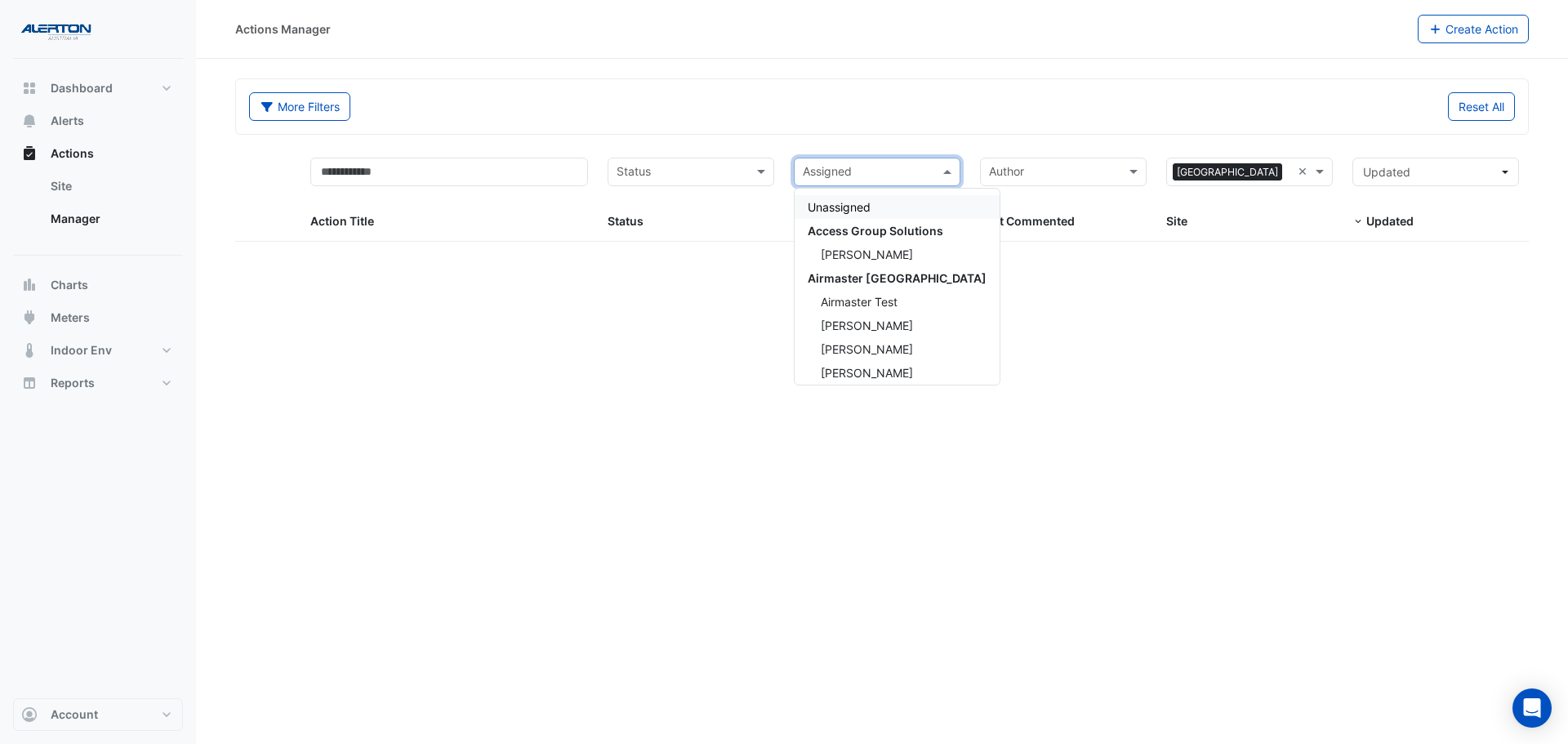
select select "***"
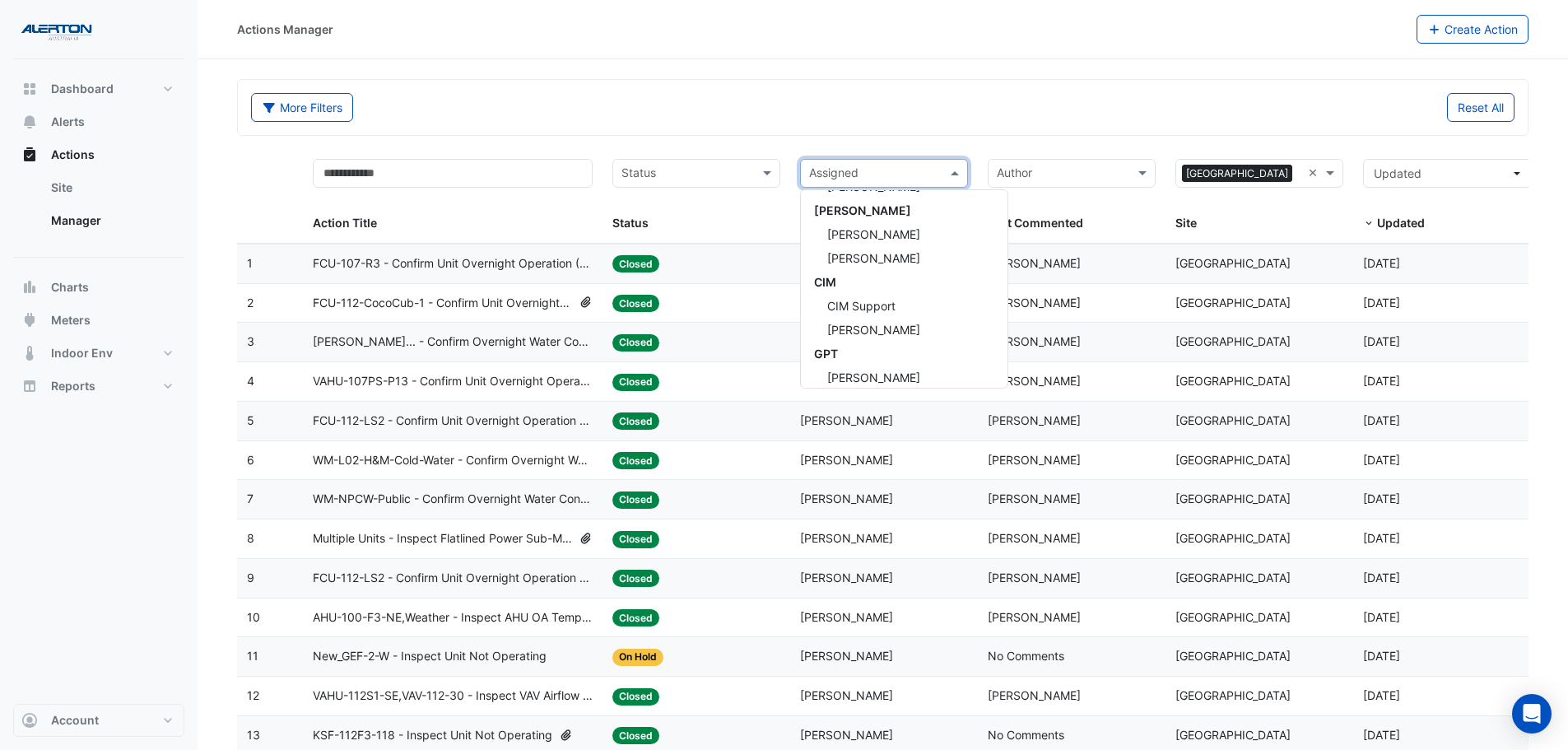
scroll to position [247, 0]
click at [866, 228] on span "[PERSON_NAME]" at bounding box center [873, 225] width 93 height 14
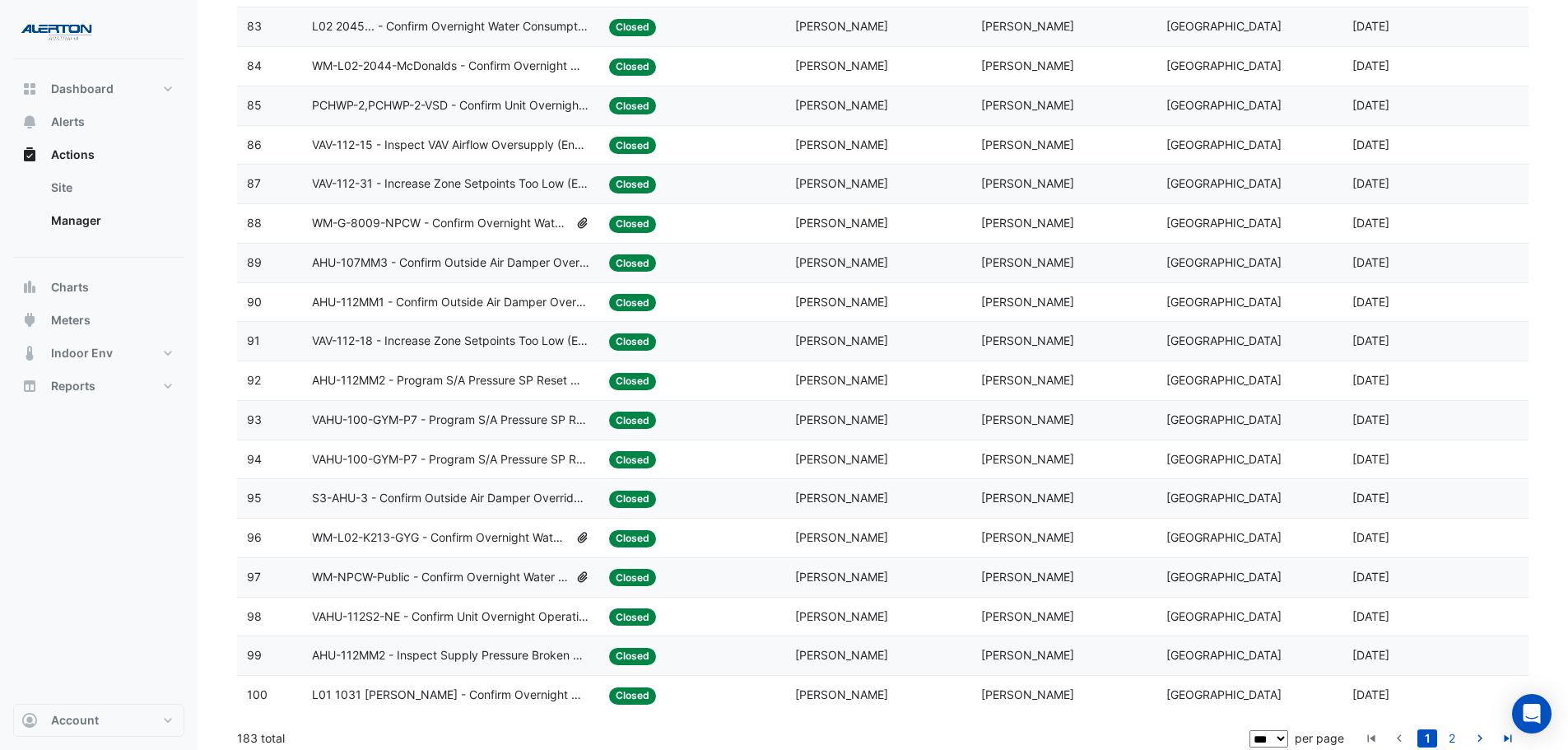
scroll to position [3470, 0]
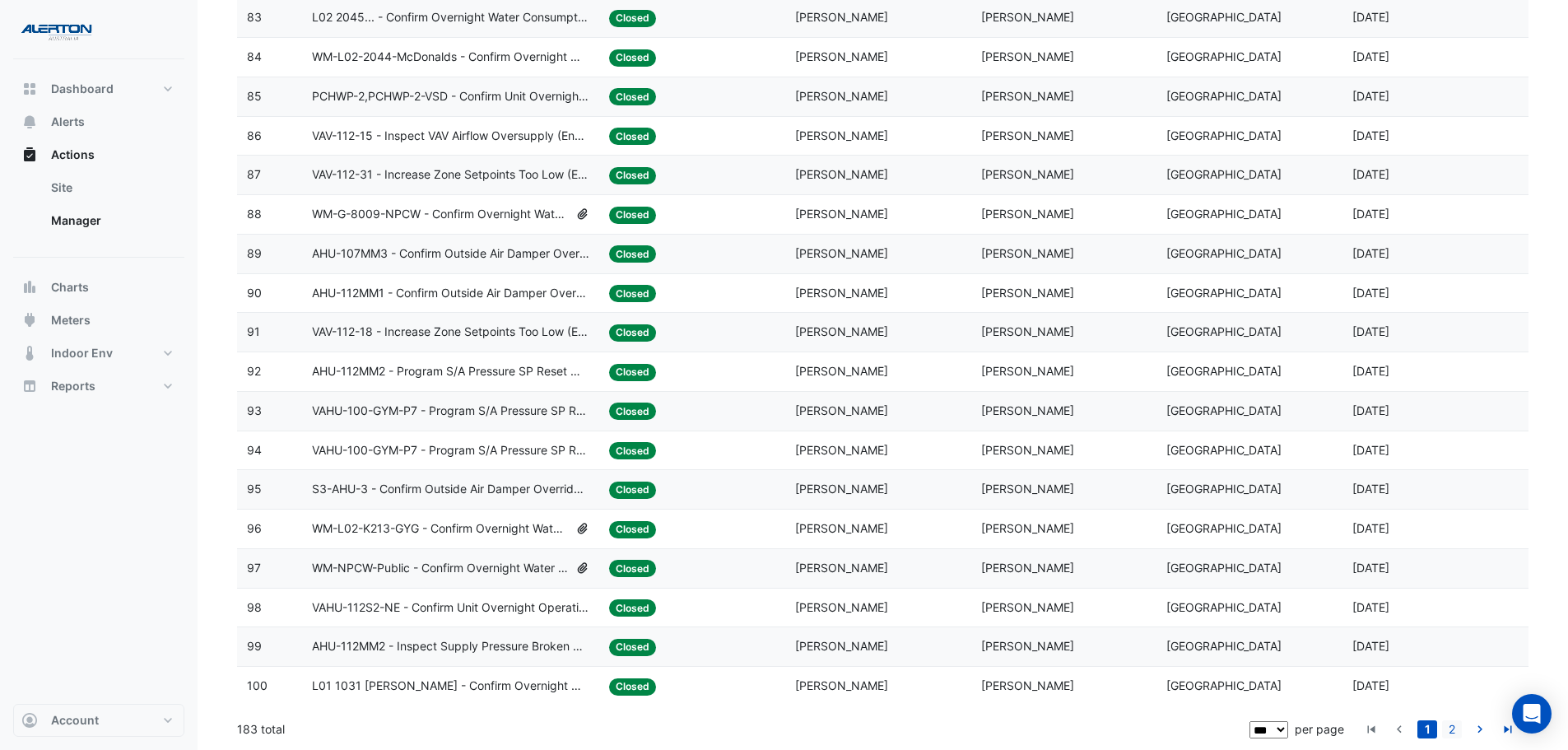
click at [1451, 732] on link "2" at bounding box center [1452, 729] width 20 height 19
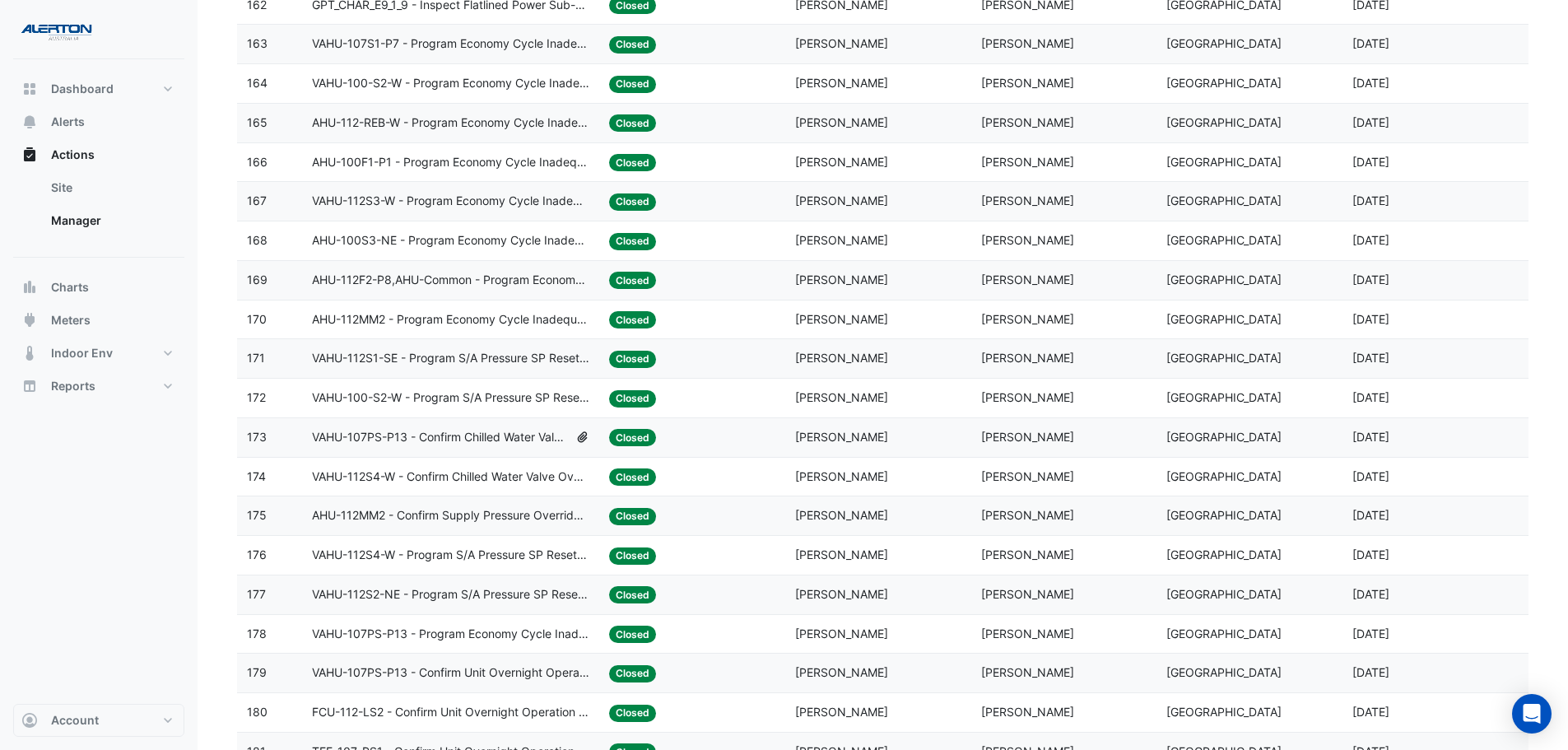
scroll to position [2801, 0]
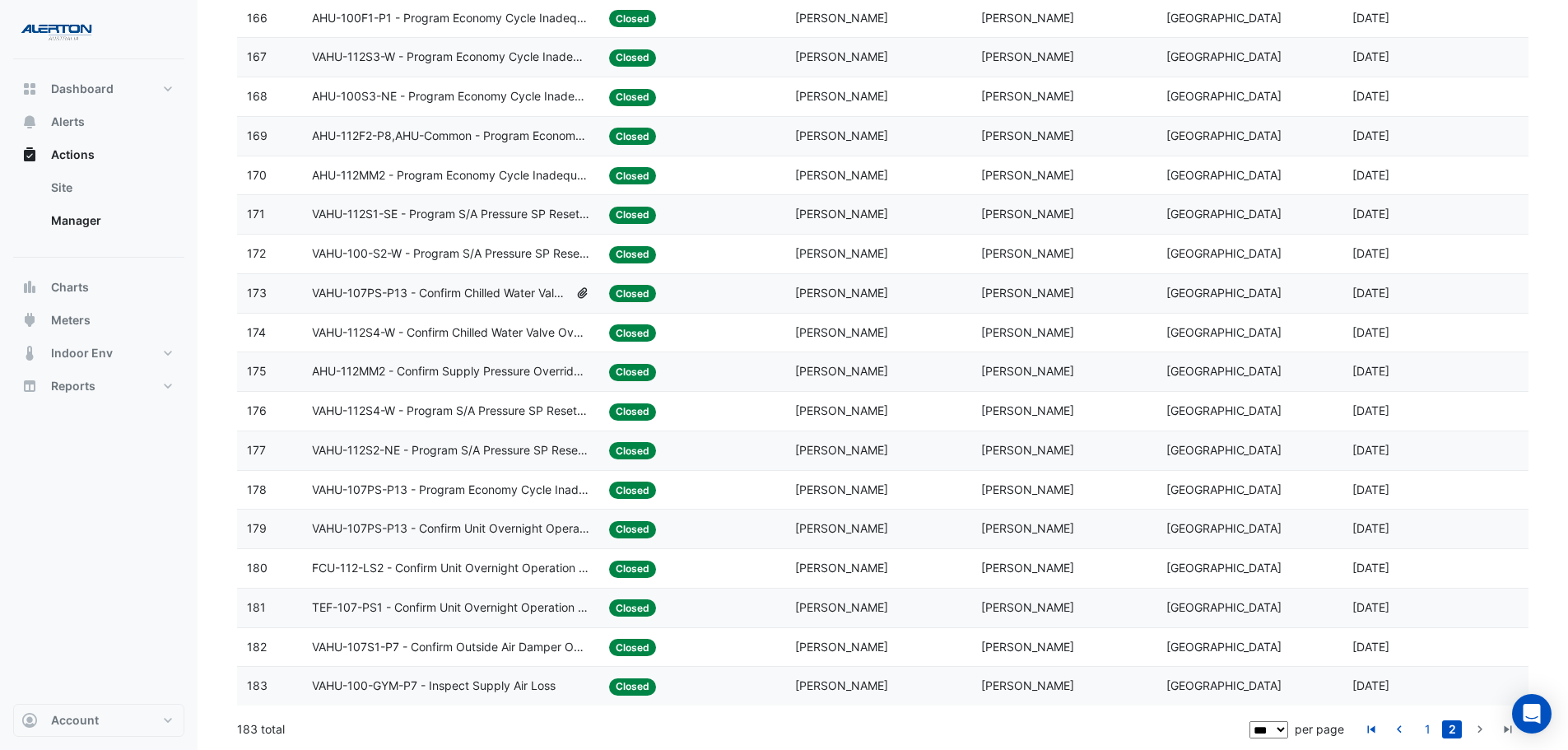
click at [1288, 734] on select "** ** ** ***" at bounding box center [1269, 730] width 39 height 18
click at [1399, 725] on icon "go to previous page" at bounding box center [1399, 731] width 20 height 18
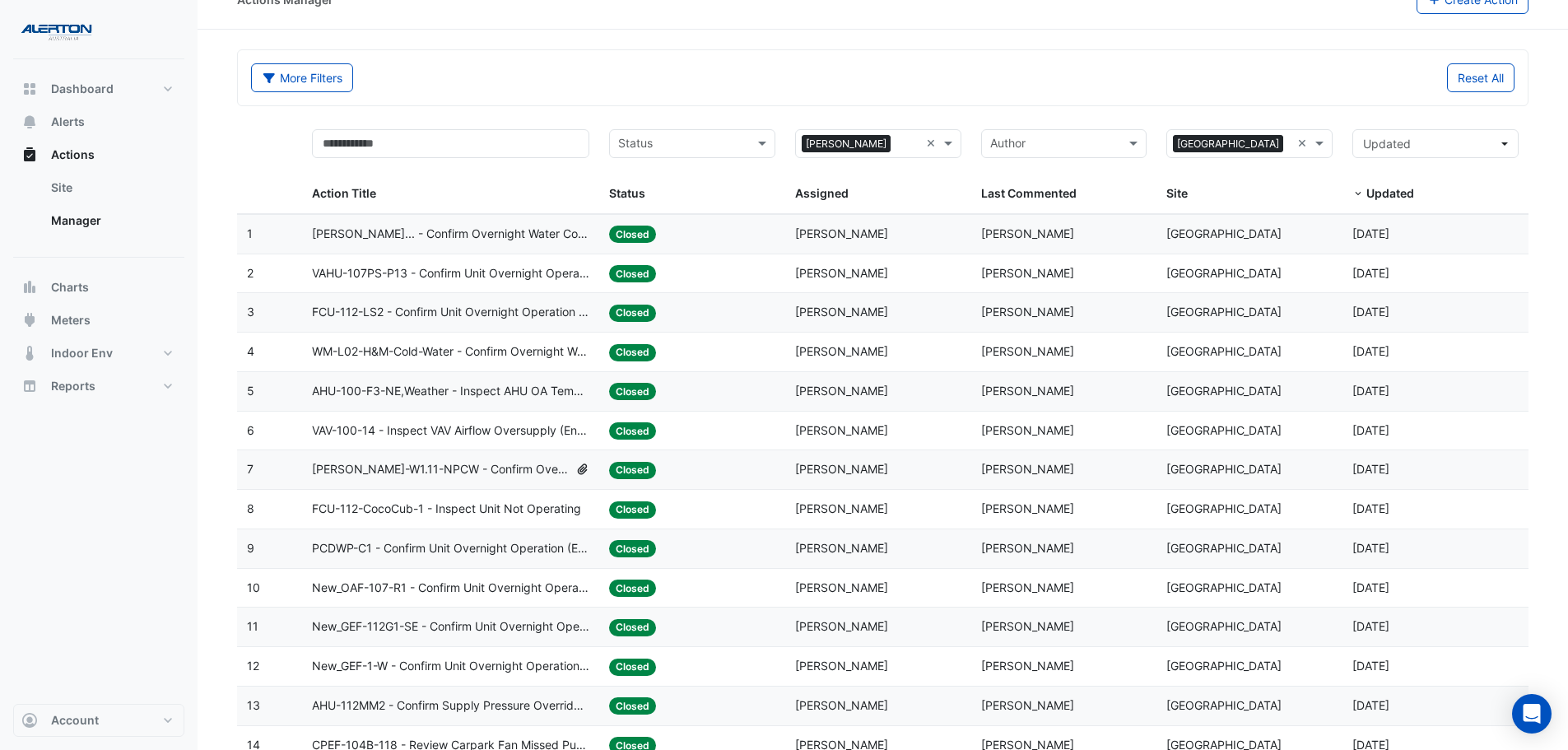
scroll to position [0, 0]
